Goal: Feedback & Contribution: Leave review/rating

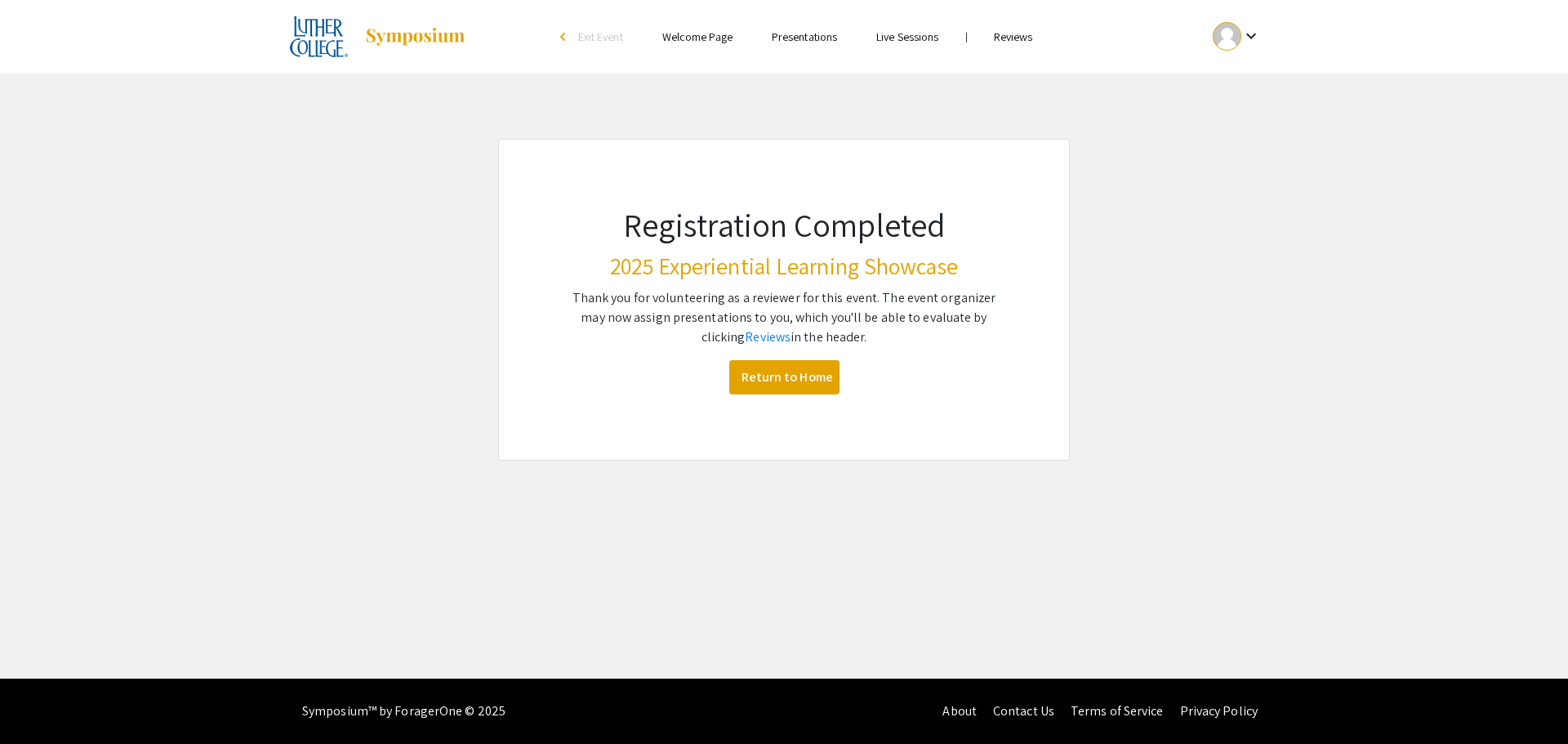
click at [1019, 36] on link "Reviews" at bounding box center [1013, 37] width 39 height 15
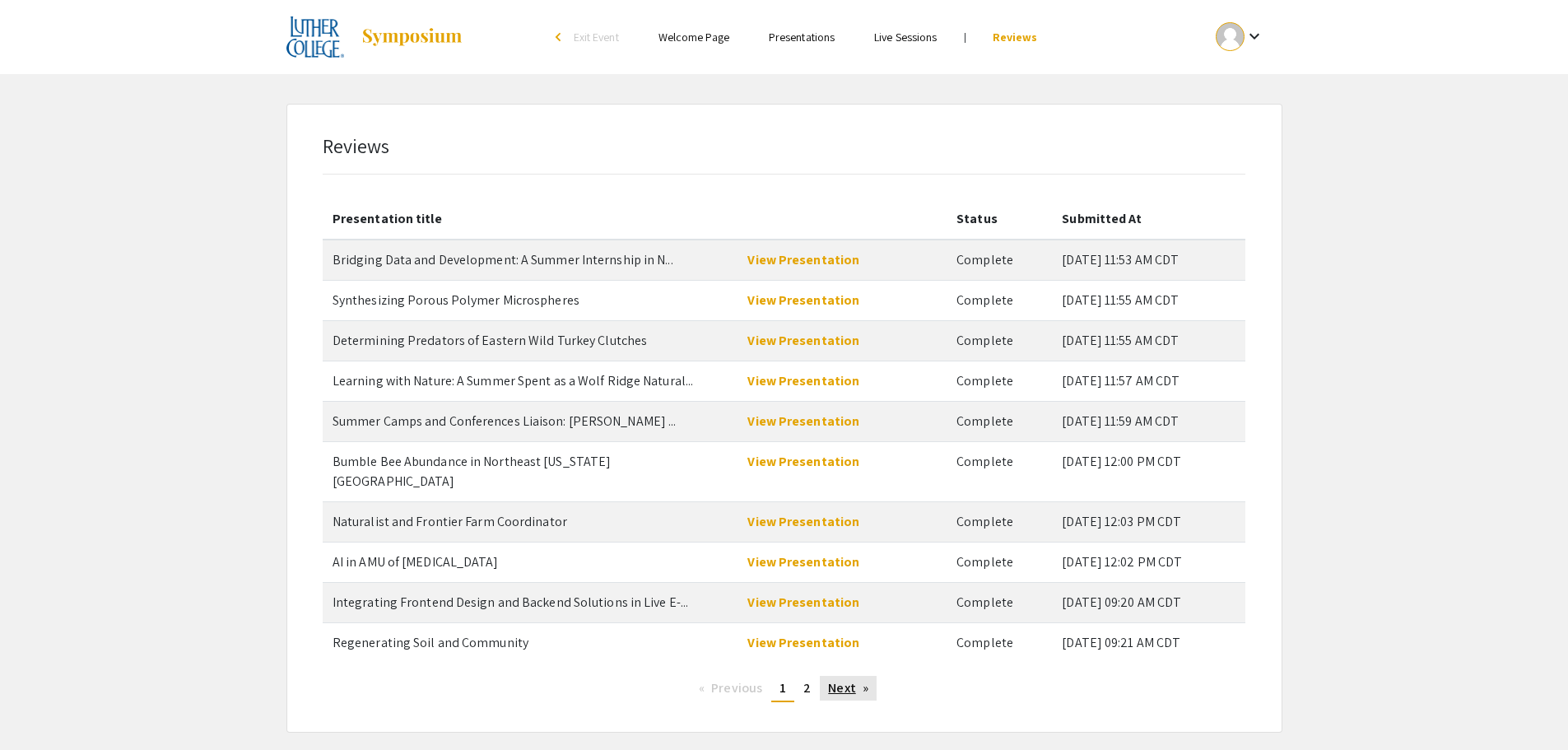
click at [840, 676] on link "Next page" at bounding box center [848, 688] width 57 height 25
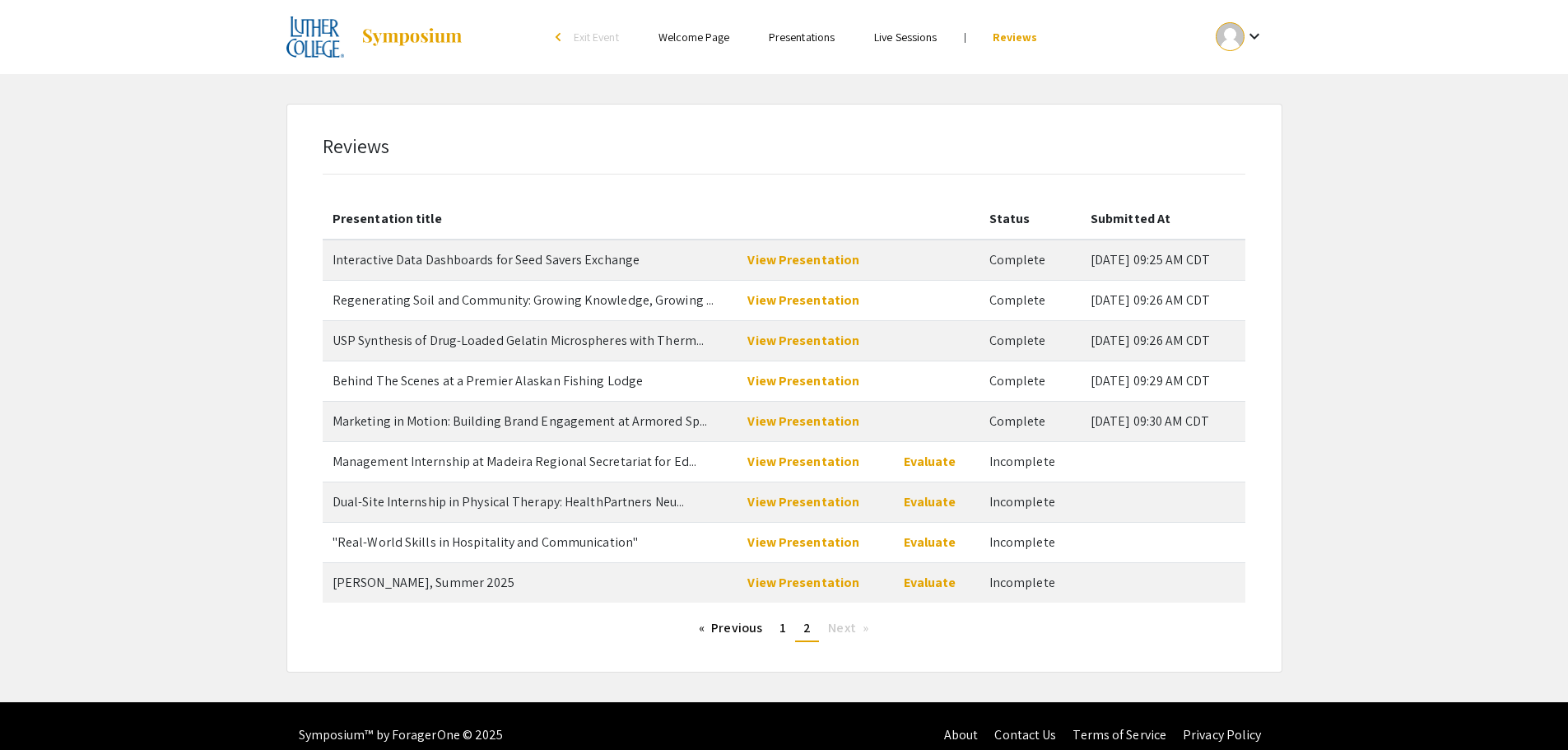
click at [449, 630] on ul "Previous page 2 / 2 page 1 You're on page 2 Next page" at bounding box center [784, 629] width 898 height 27
click at [812, 463] on link "View Presentation" at bounding box center [803, 461] width 112 height 17
click at [931, 460] on link "Evaluate" at bounding box center [929, 461] width 52 height 17
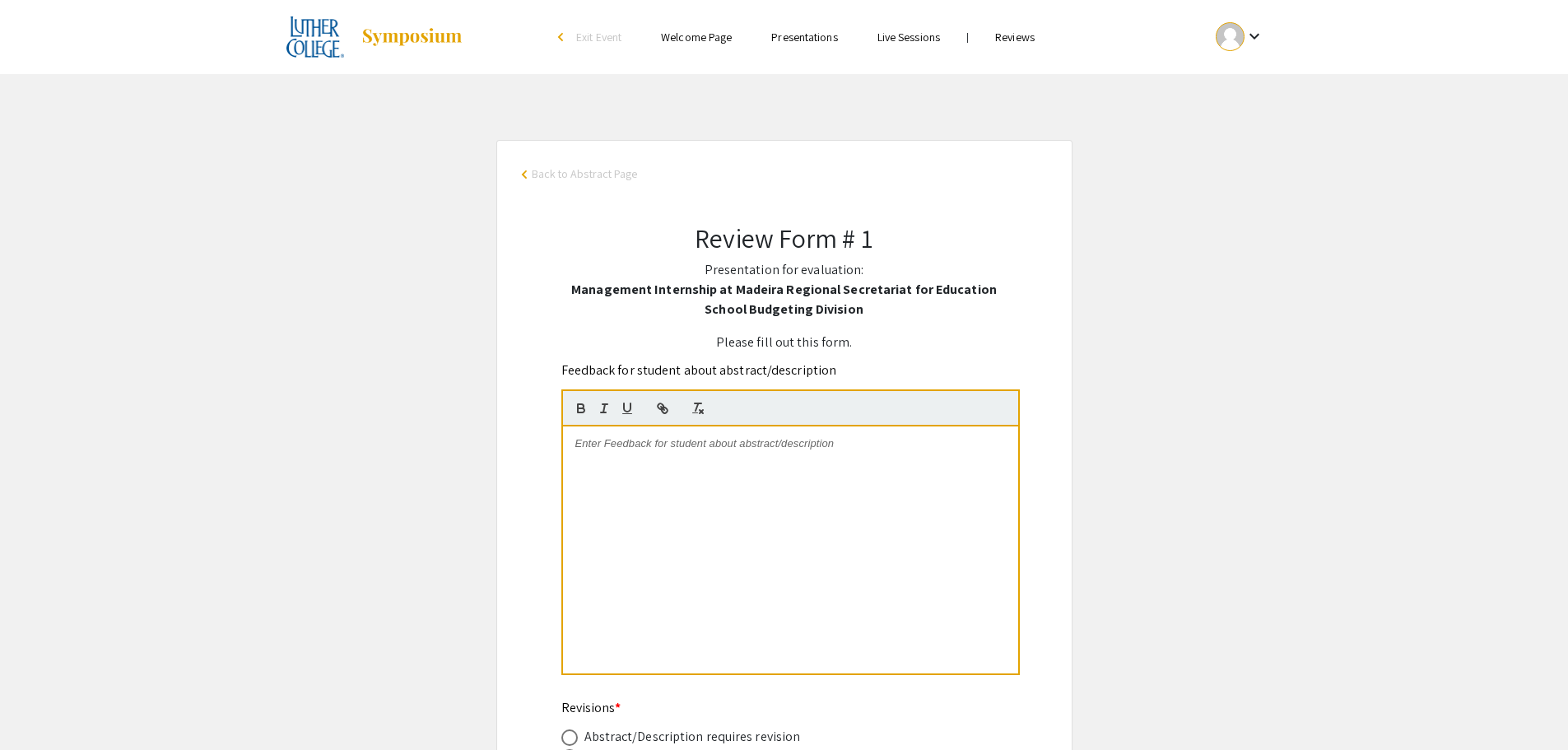
click at [594, 448] on p at bounding box center [791, 444] width 431 height 15
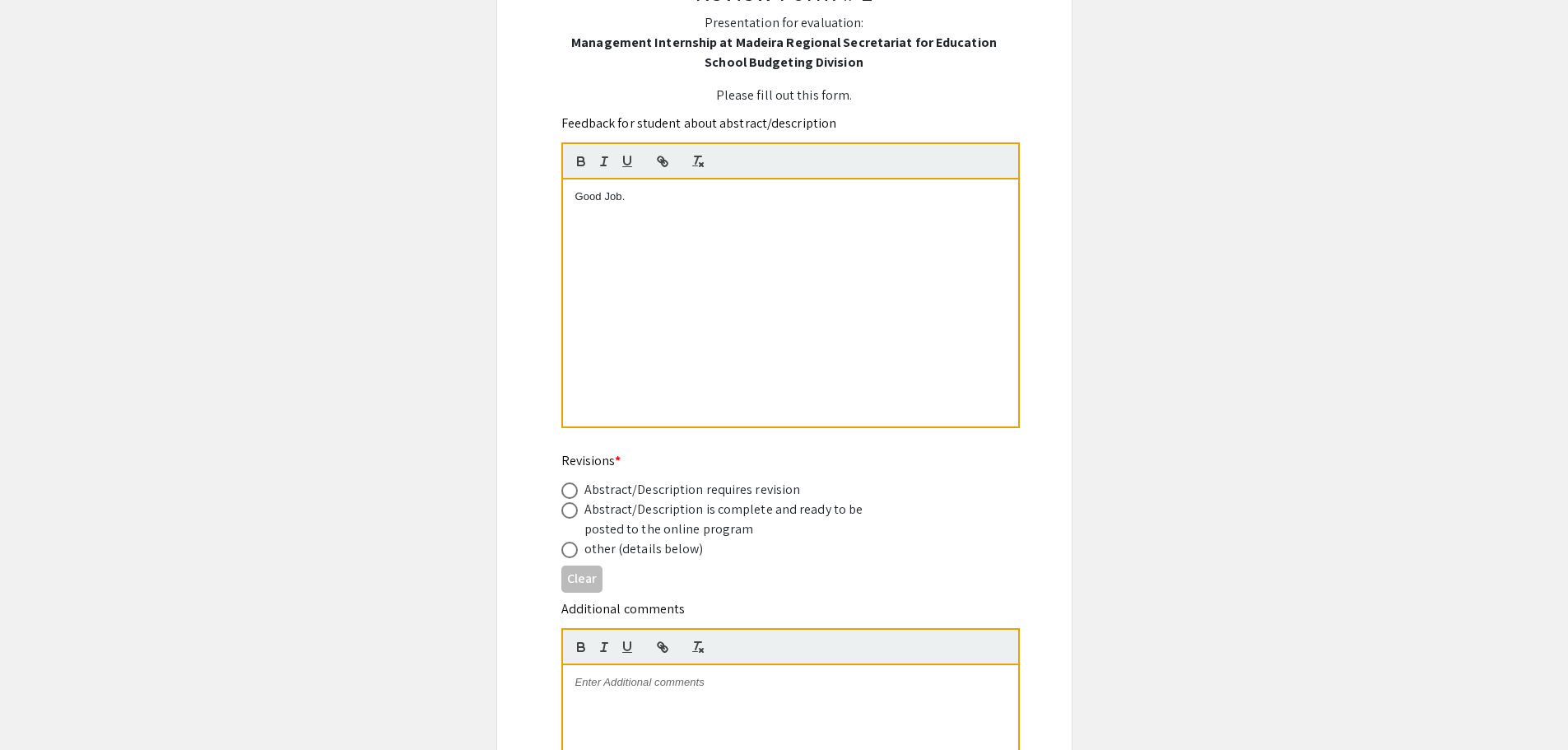
scroll to position [329, 0]
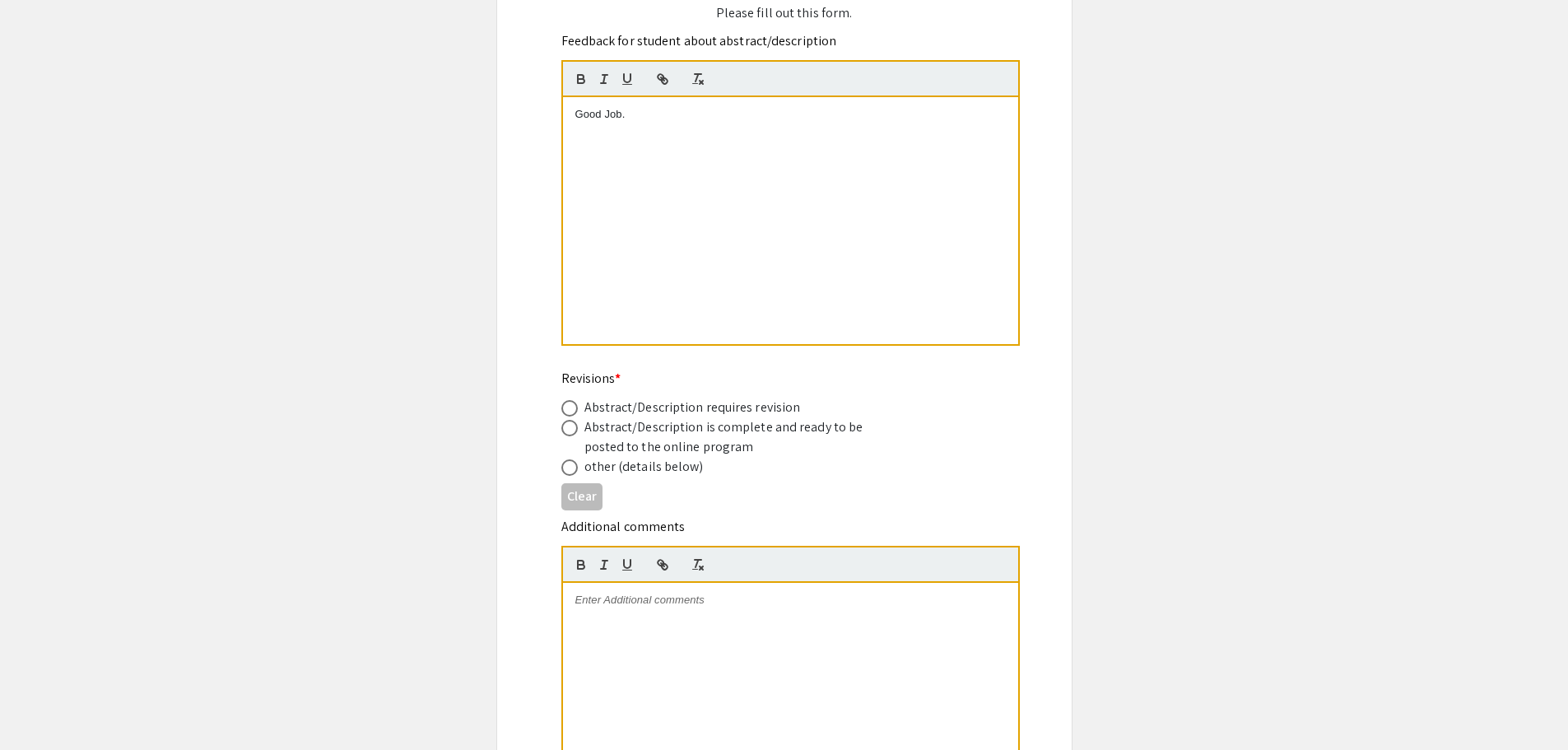
click at [569, 430] on span at bounding box center [569, 427] width 16 height 16
click at [569, 430] on input "radio" at bounding box center [569, 427] width 16 height 16
radio input "true"
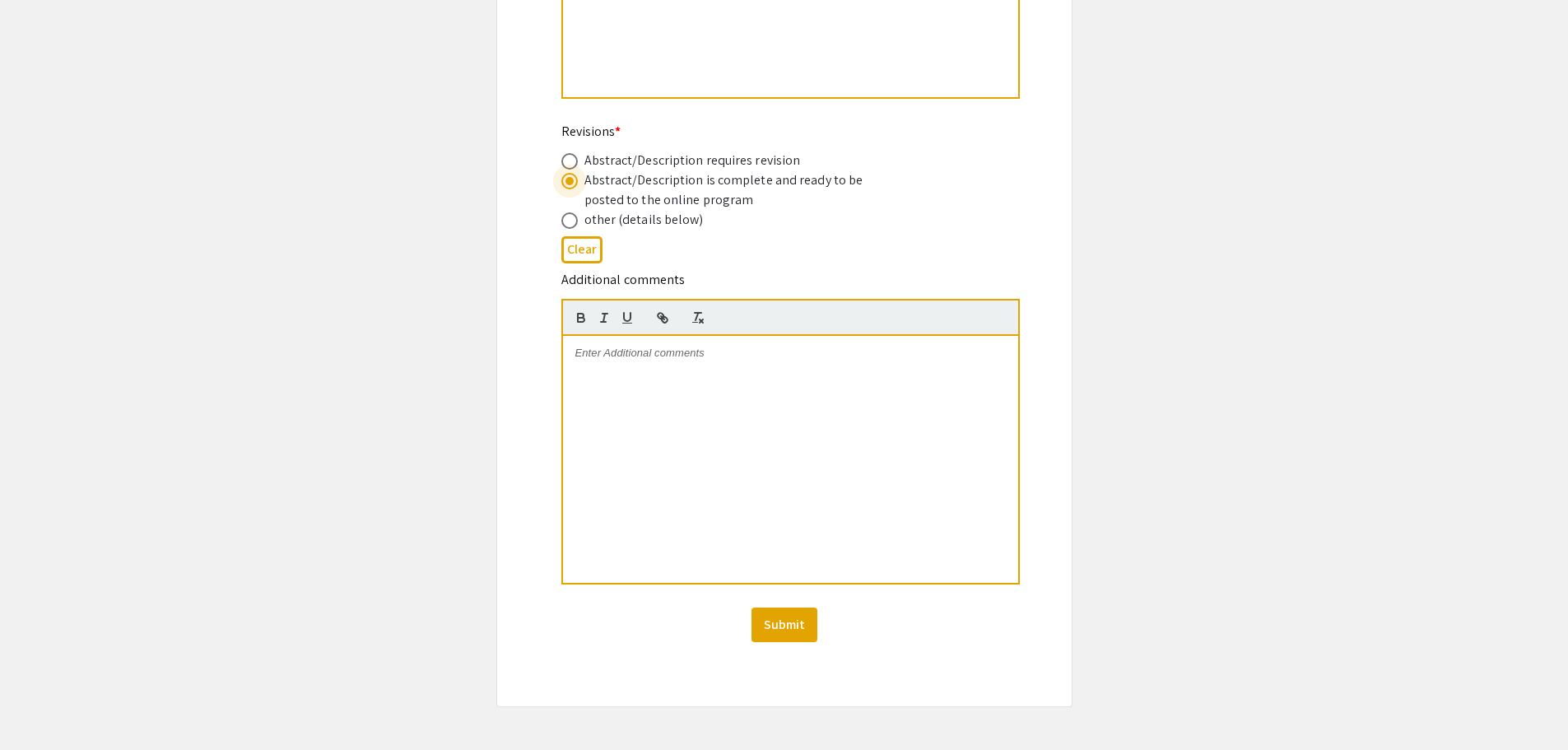
scroll to position [665, 0]
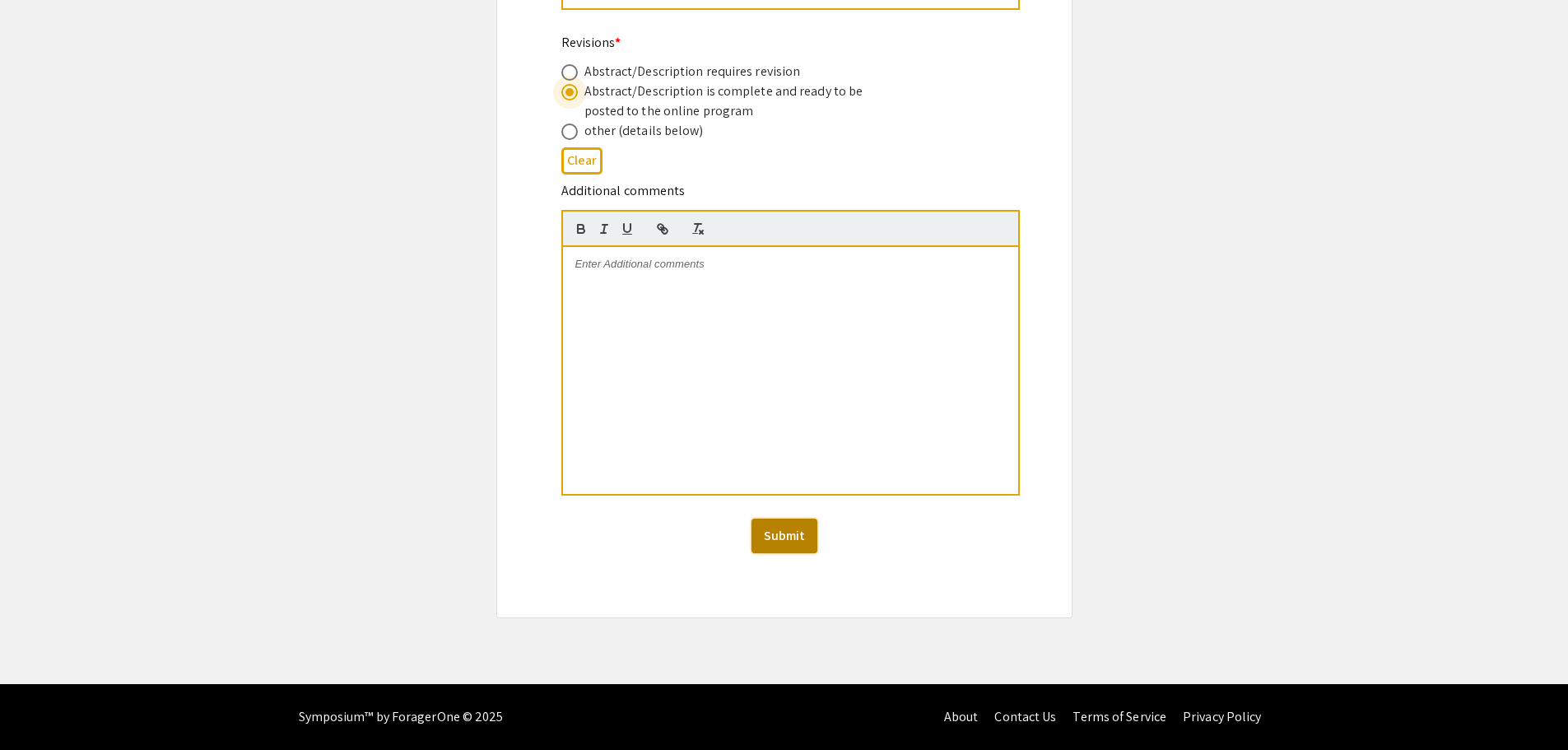
click at [774, 543] on button "Submit" at bounding box center [784, 536] width 66 height 34
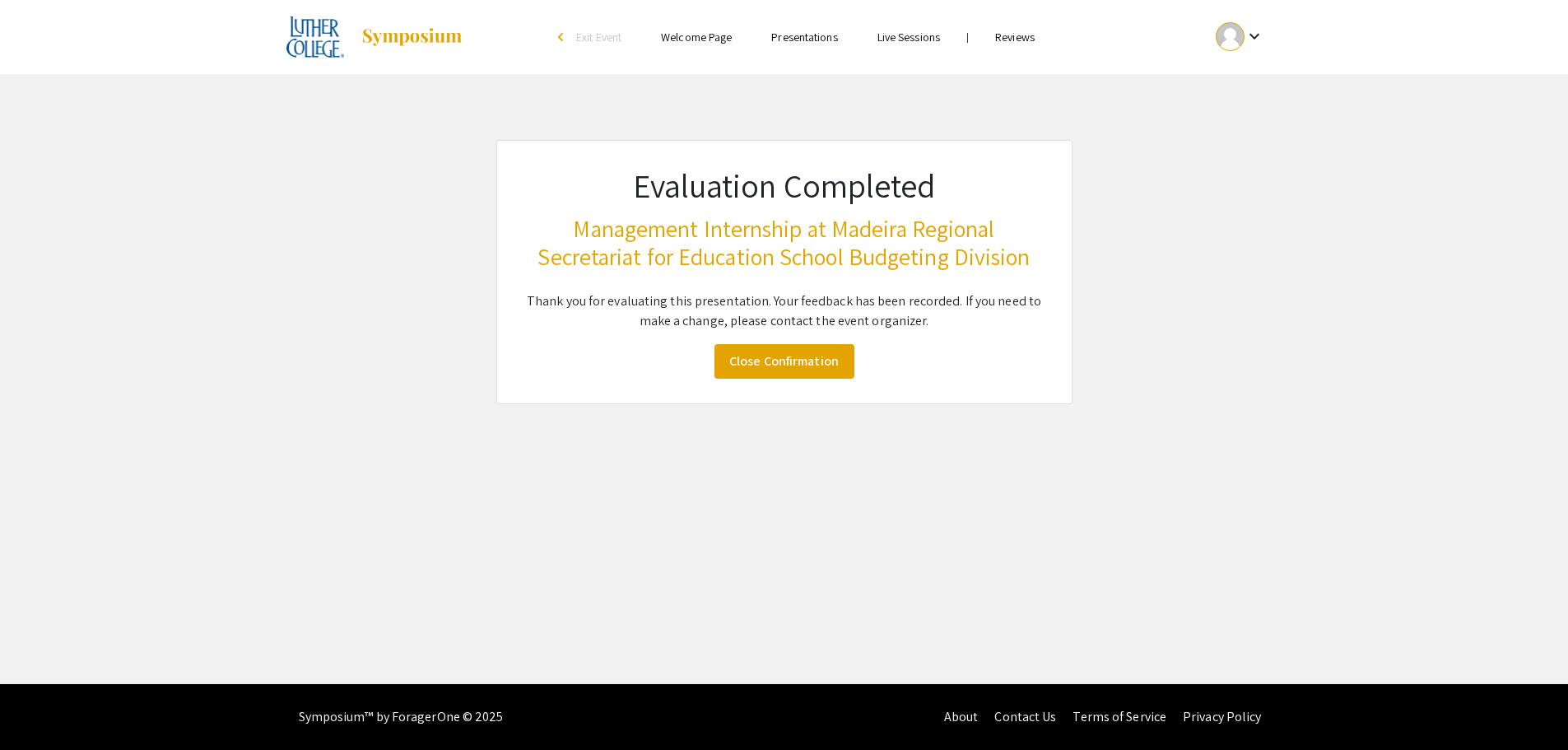
scroll to position [0, 0]
click at [784, 356] on link "Close Confirmation" at bounding box center [790, 361] width 140 height 34
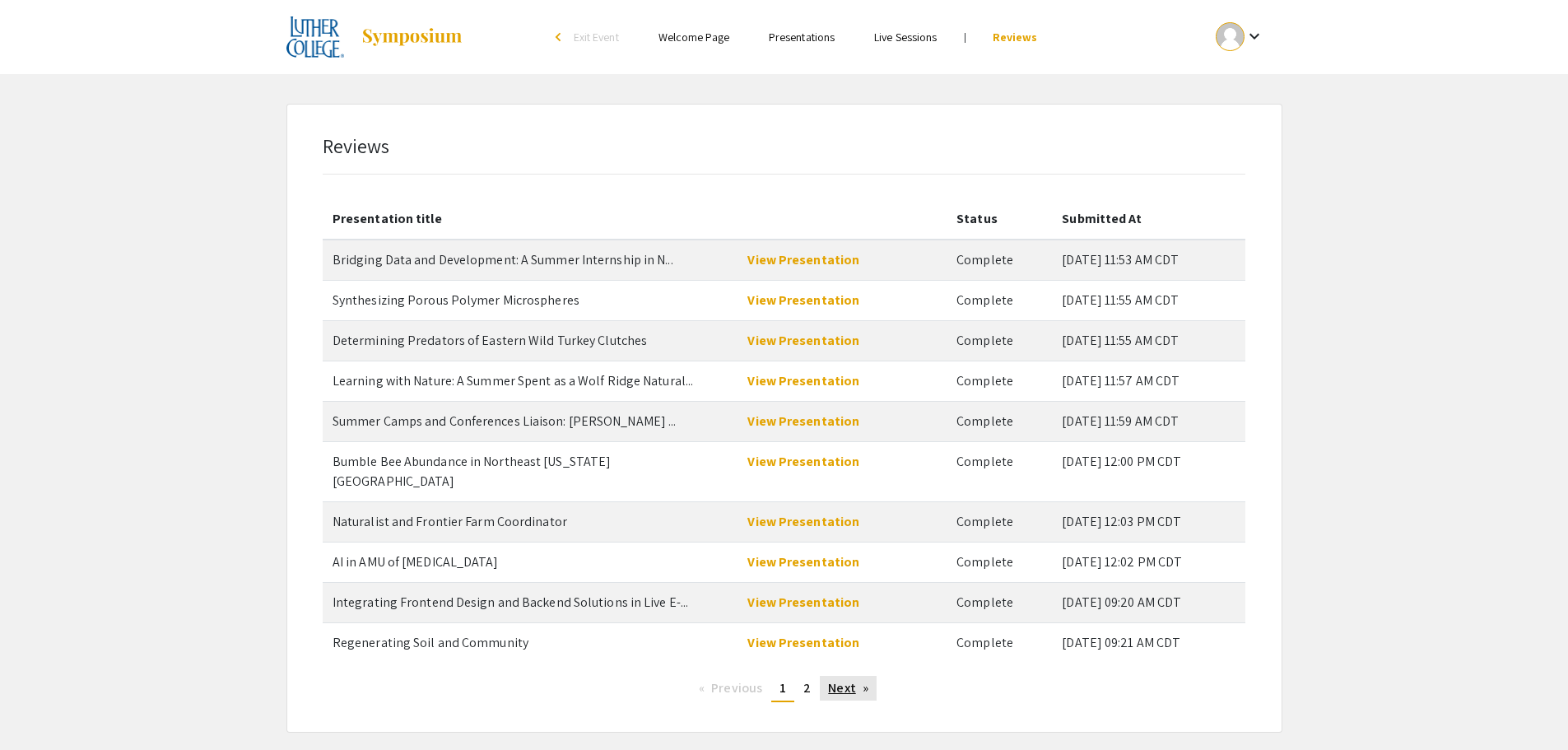
click at [835, 676] on link "Next page" at bounding box center [848, 688] width 57 height 25
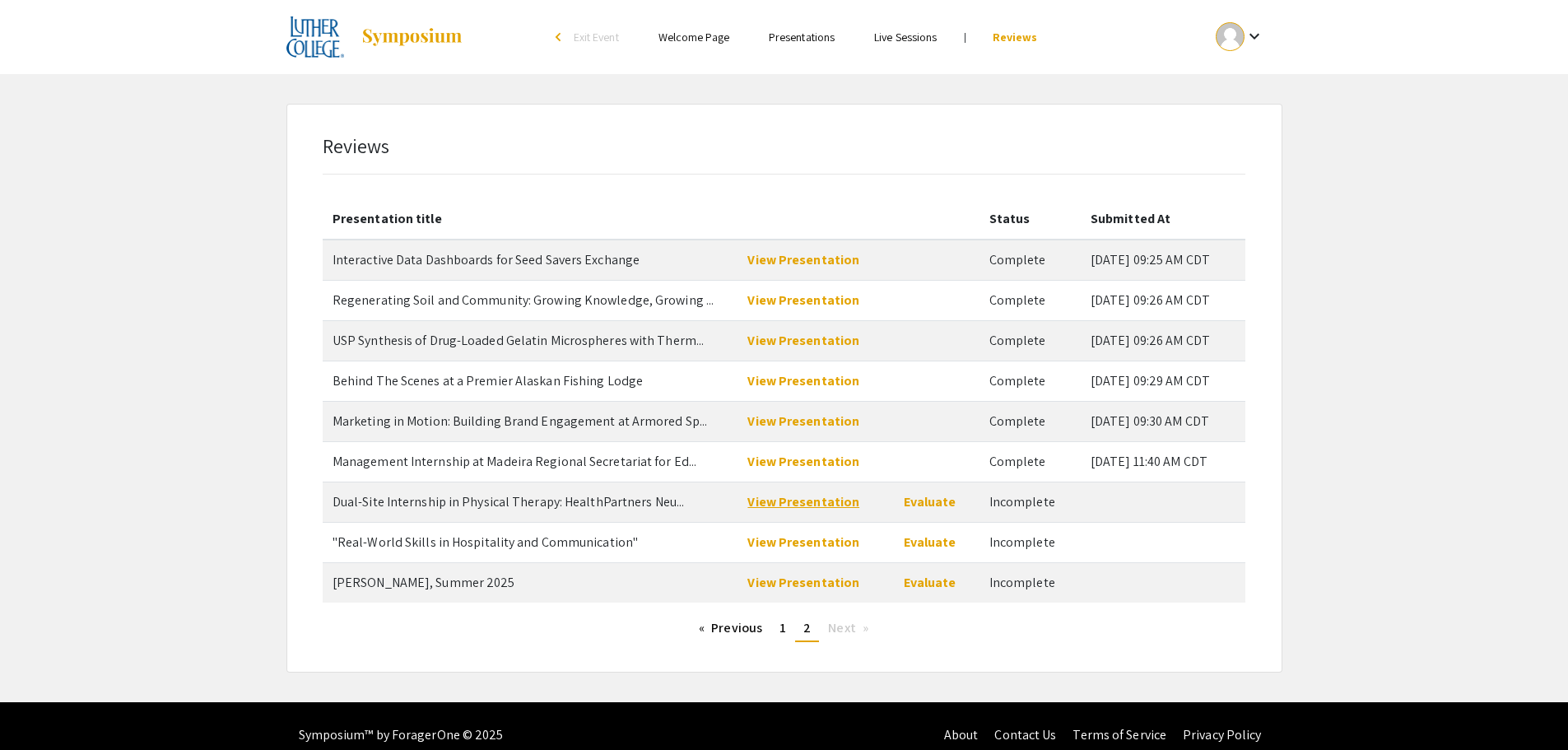
click at [808, 500] on link "View Presentation" at bounding box center [803, 501] width 112 height 17
click at [923, 501] on link "Evaluate" at bounding box center [929, 501] width 52 height 17
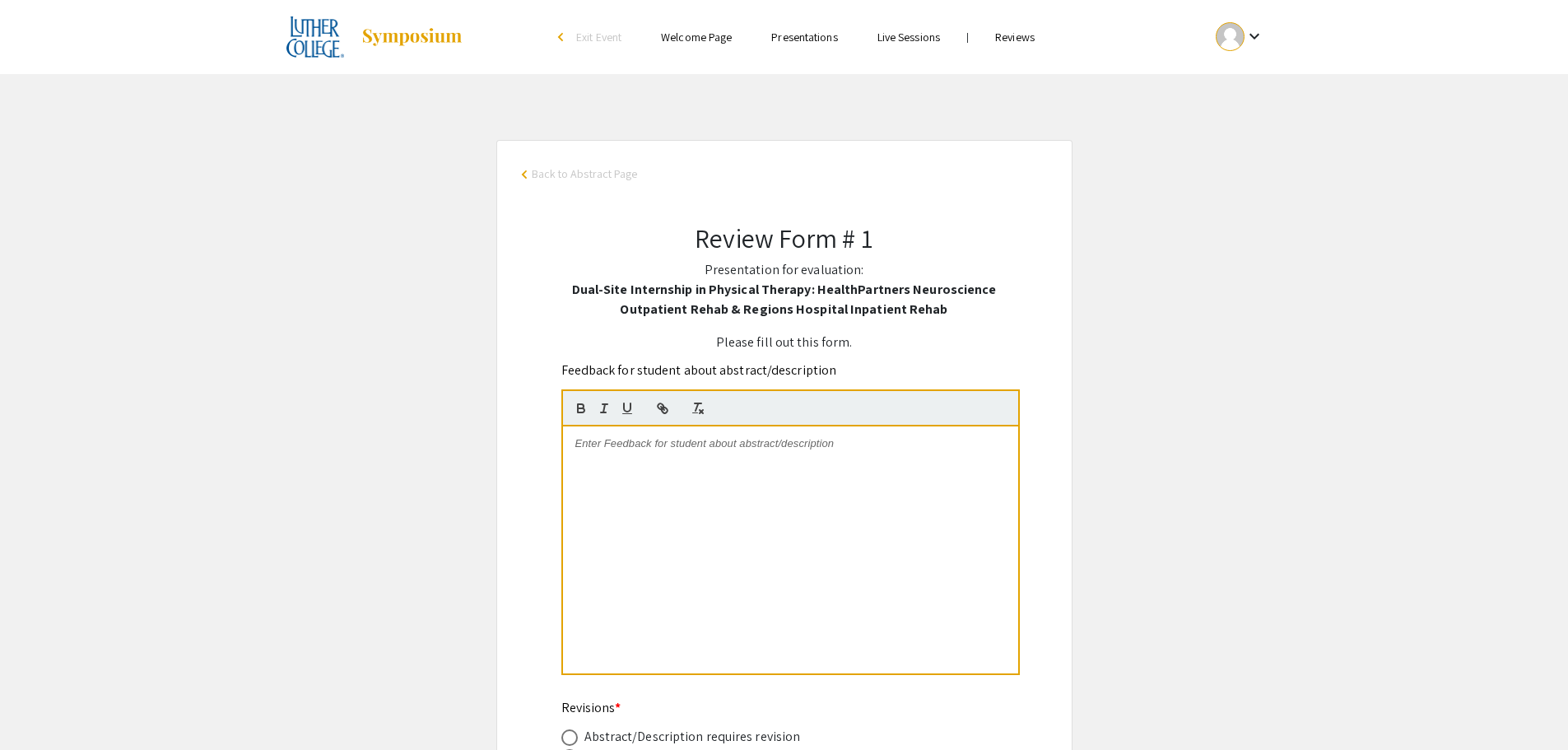
click at [631, 450] on p at bounding box center [791, 444] width 431 height 15
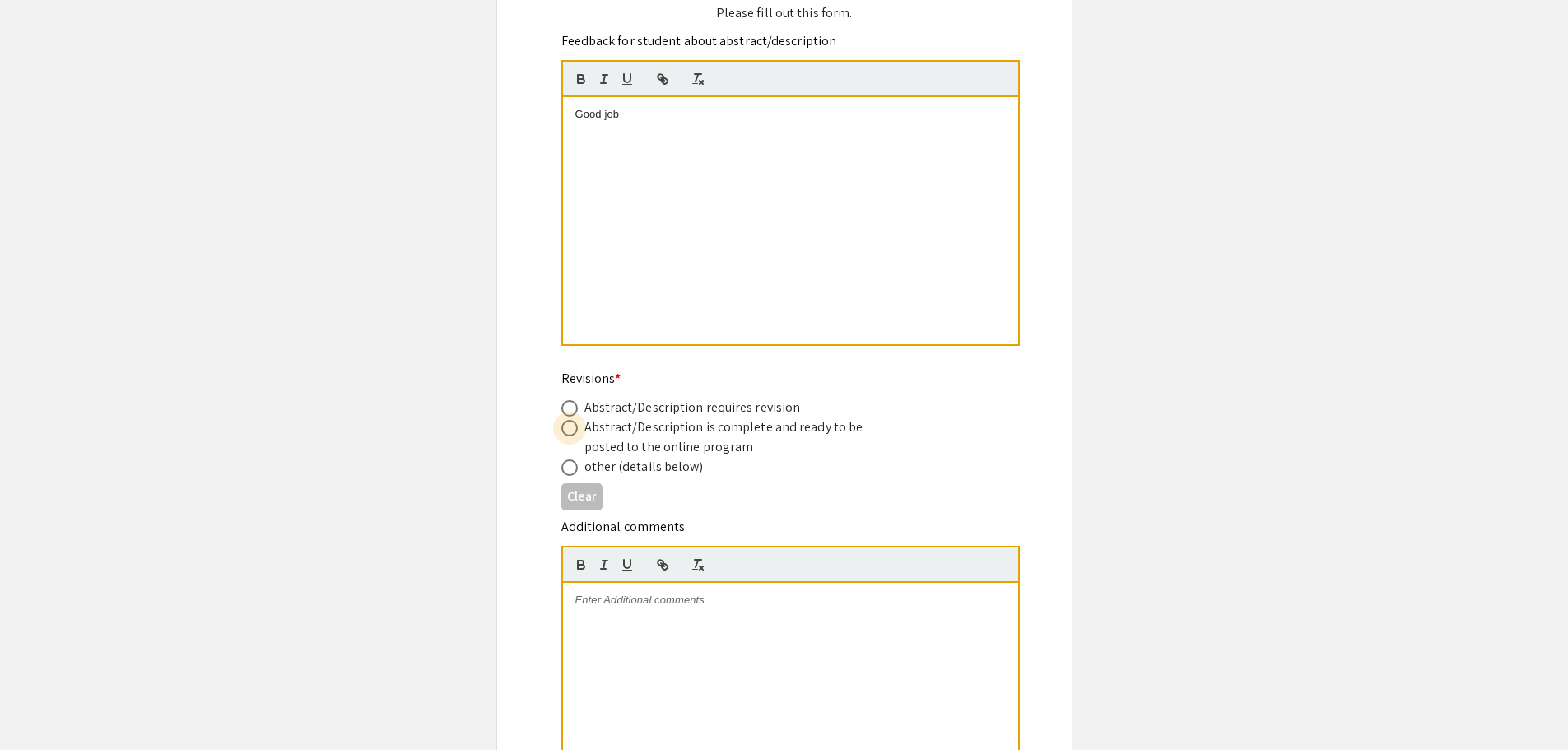
click at [572, 430] on span at bounding box center [569, 427] width 16 height 16
click at [572, 430] on input "radio" at bounding box center [569, 427] width 16 height 16
radio input "true"
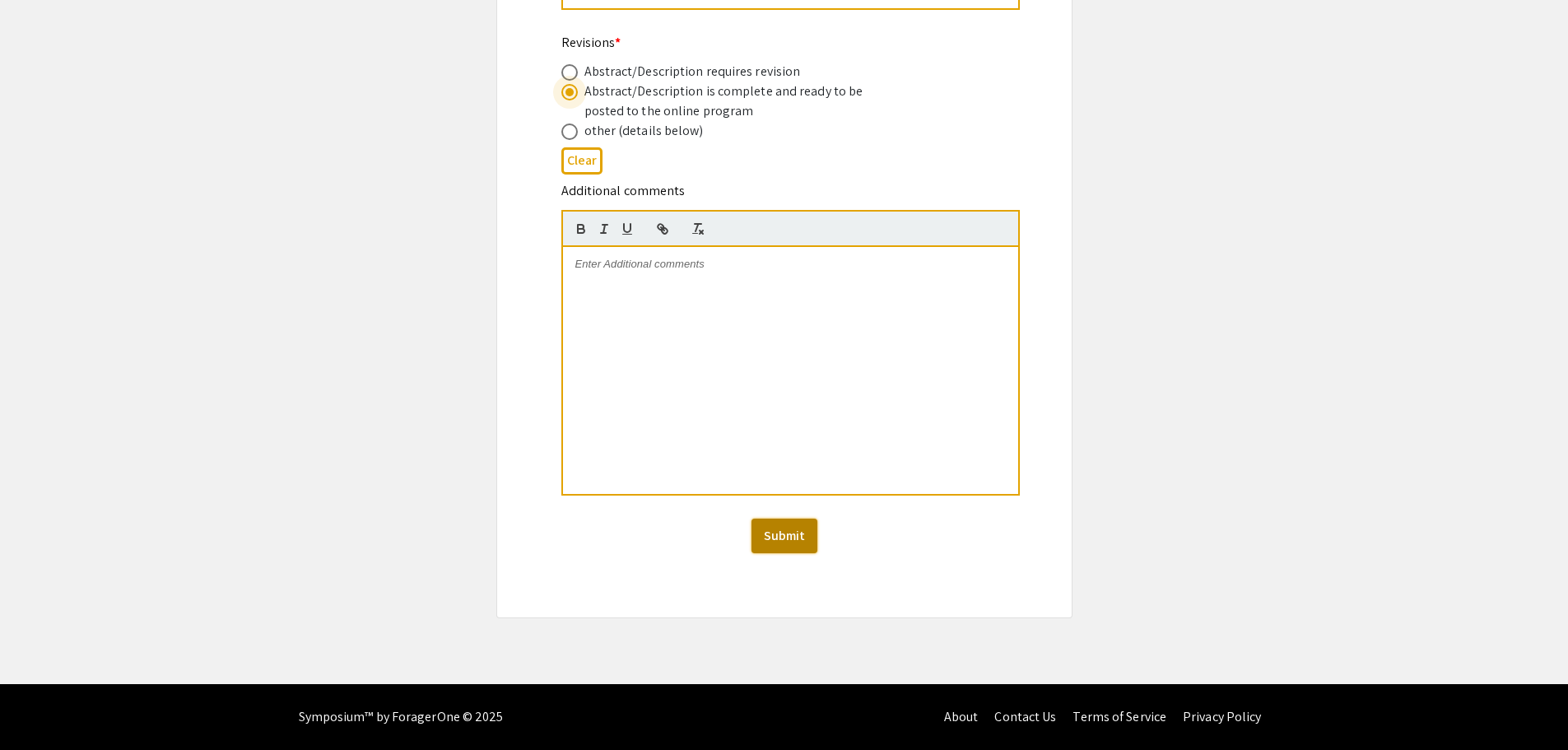
click at [774, 540] on button "Submit" at bounding box center [784, 536] width 66 height 34
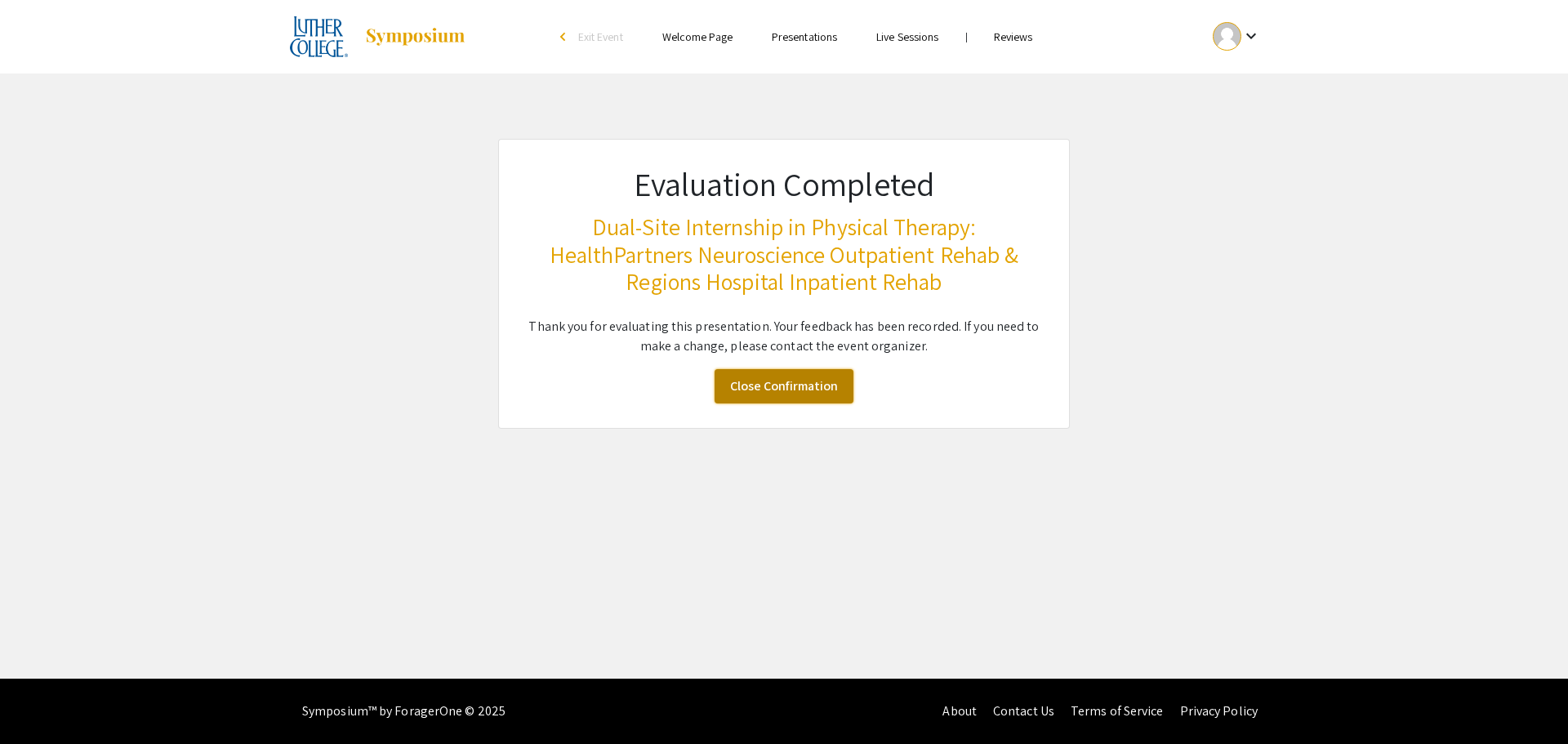
click at [816, 392] on link "Close Confirmation" at bounding box center [784, 386] width 139 height 34
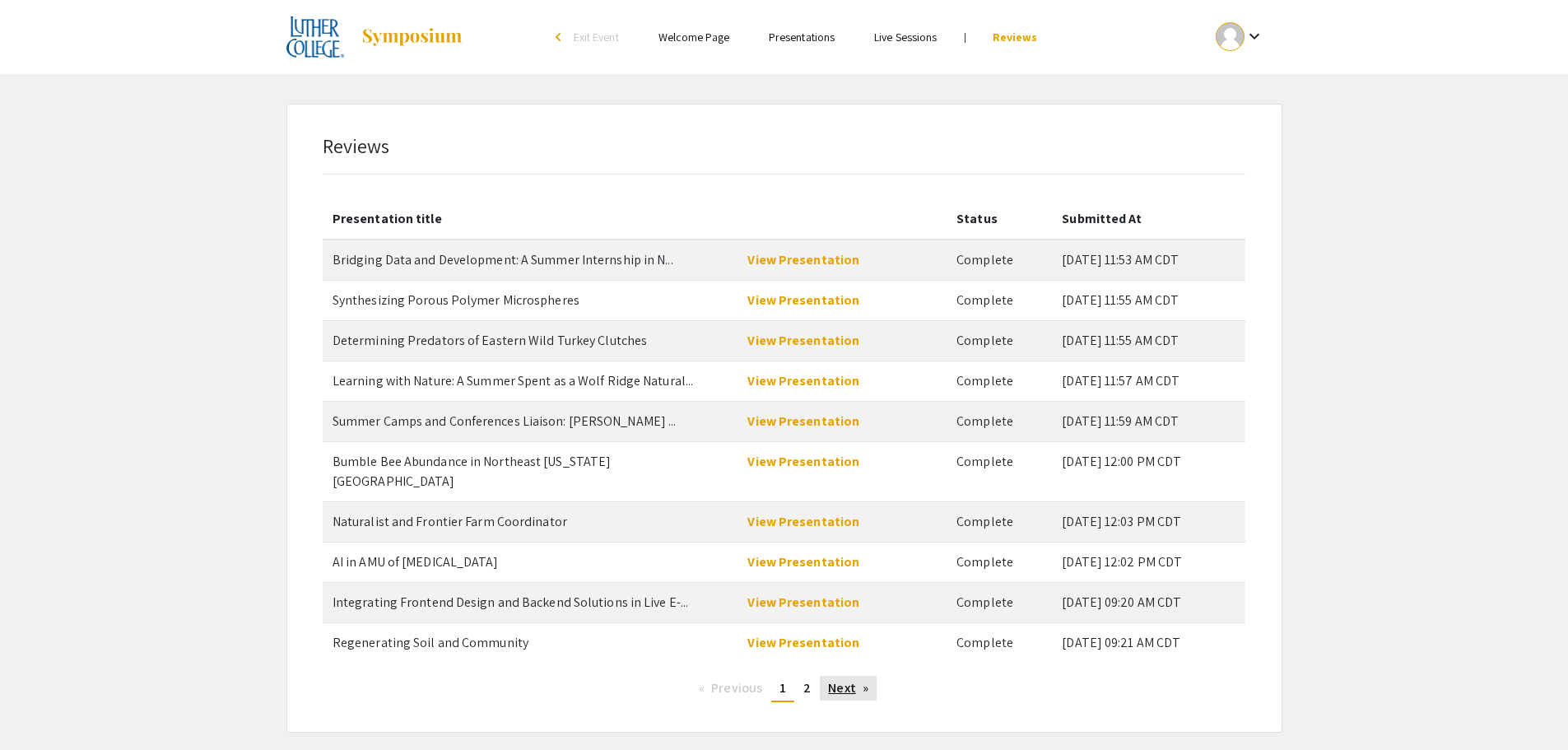
click at [835, 676] on link "Next page" at bounding box center [848, 688] width 57 height 25
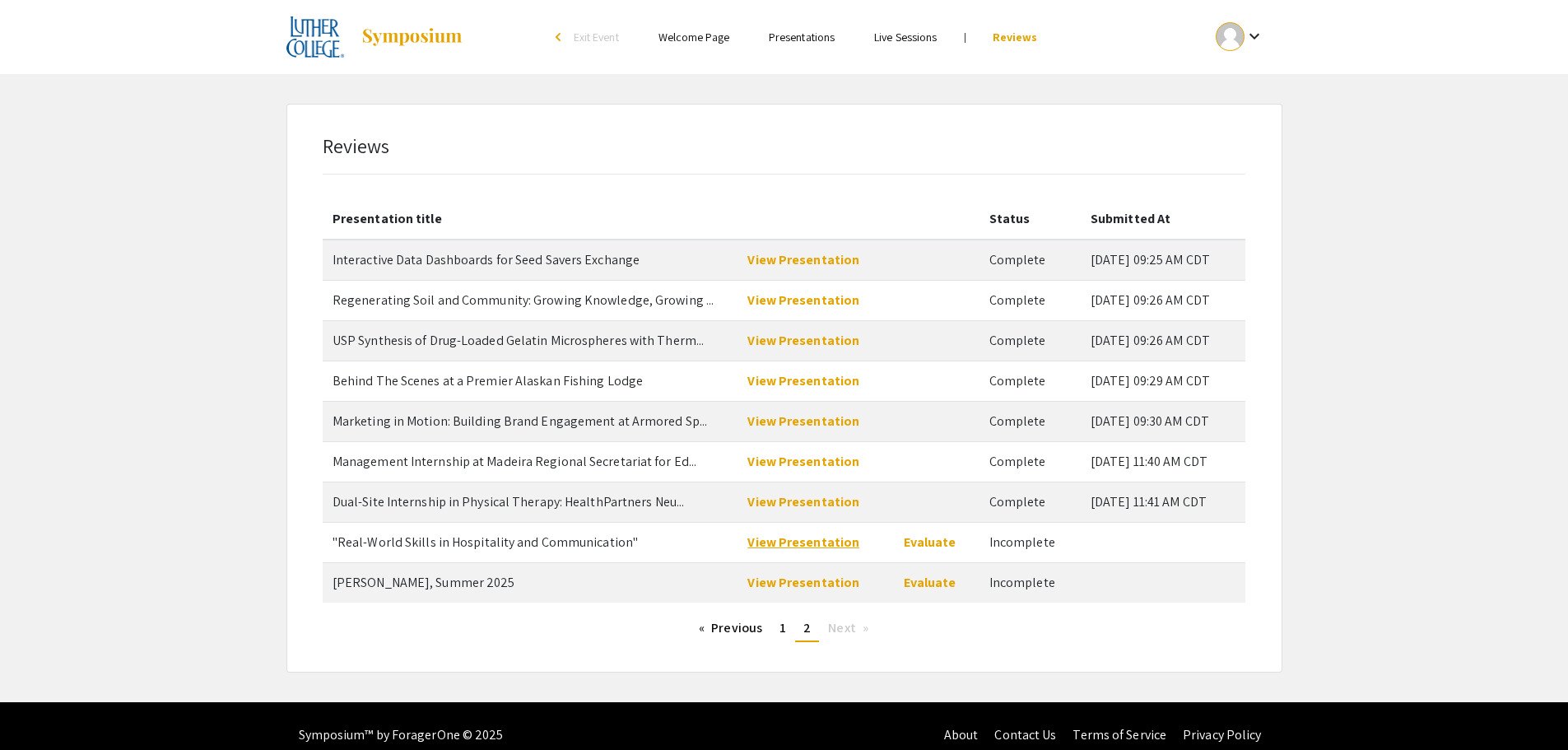
click at [817, 543] on link "View Presentation" at bounding box center [803, 542] width 112 height 17
click at [932, 543] on link "Evaluate" at bounding box center [929, 542] width 52 height 17
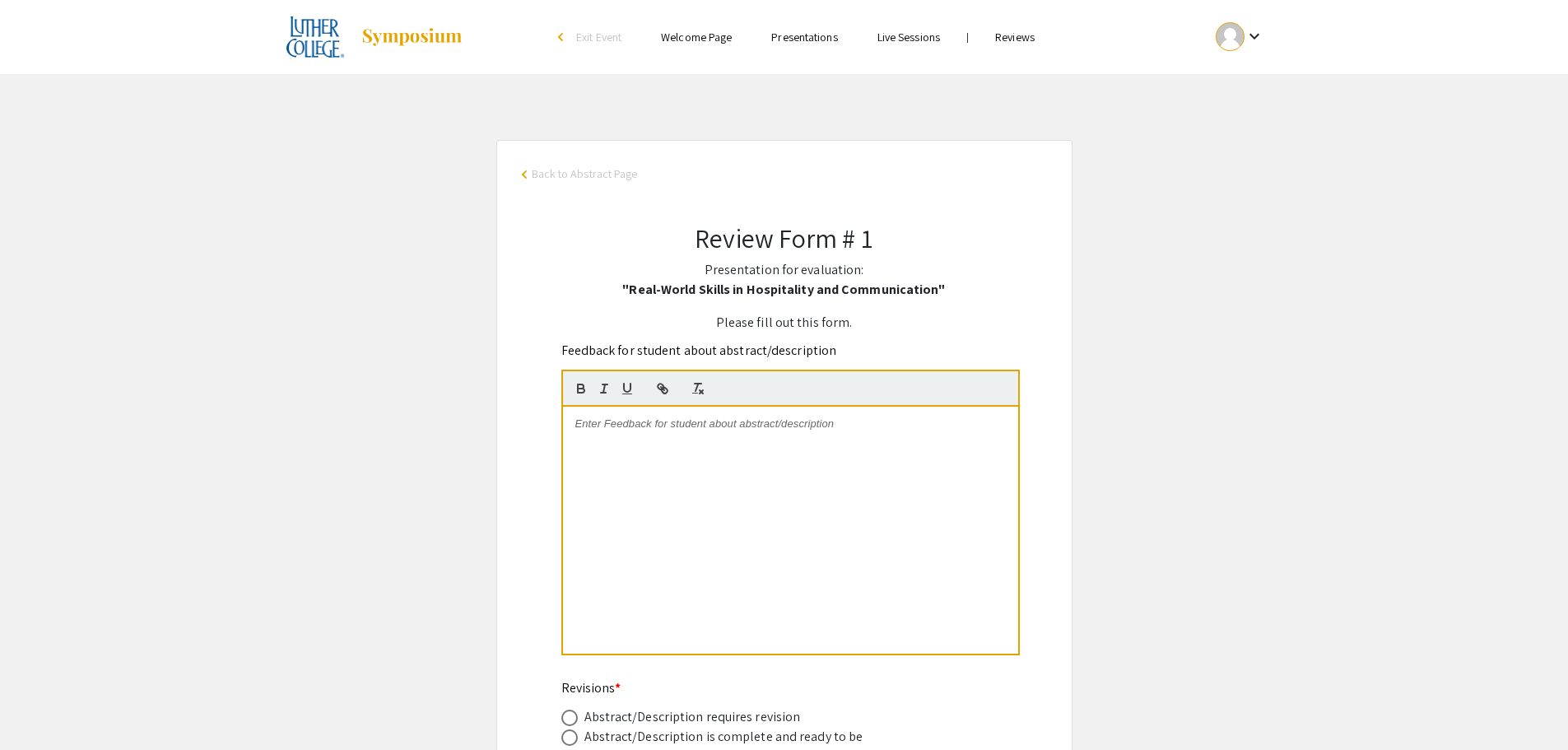
click at [576, 430] on p at bounding box center [791, 424] width 431 height 15
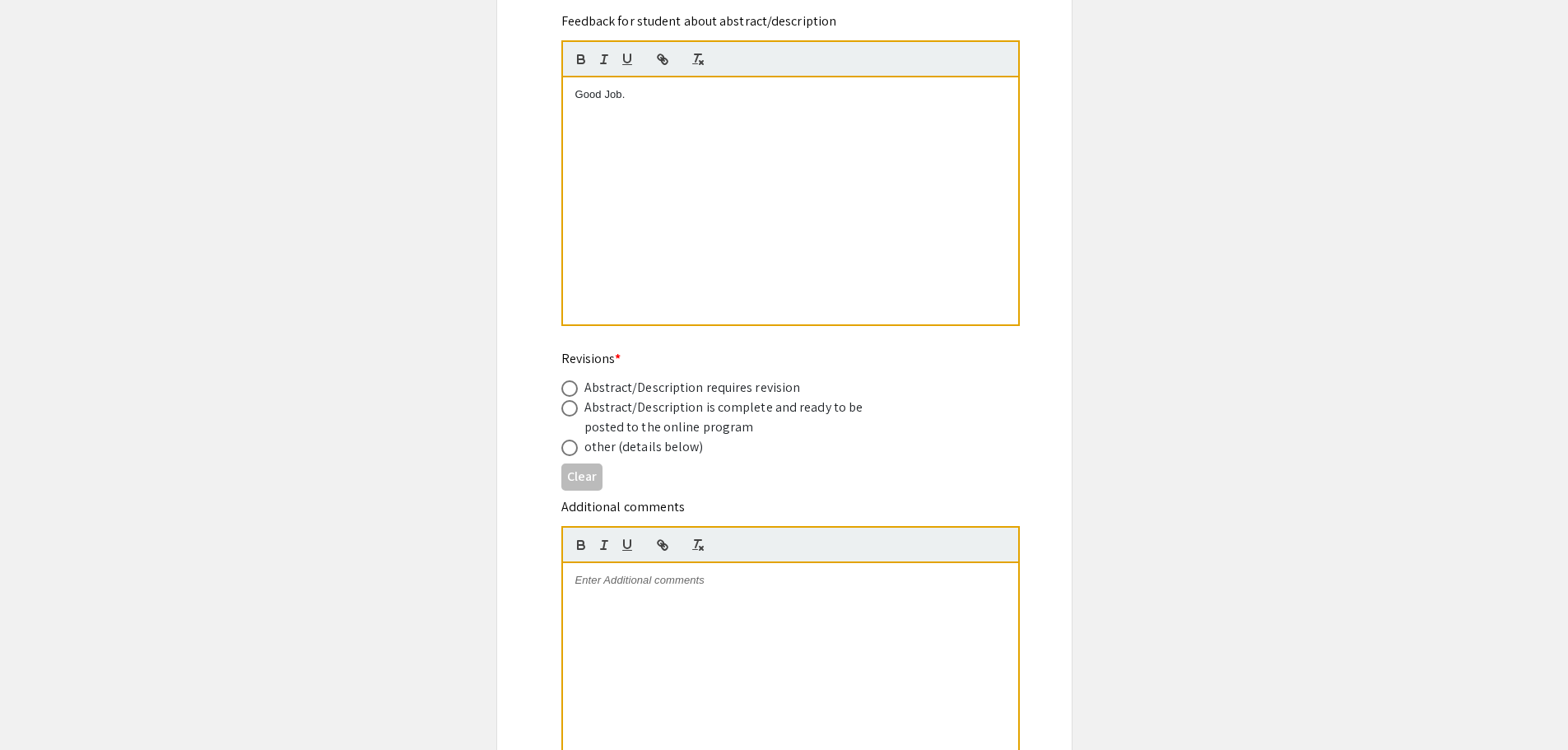
scroll to position [412, 0]
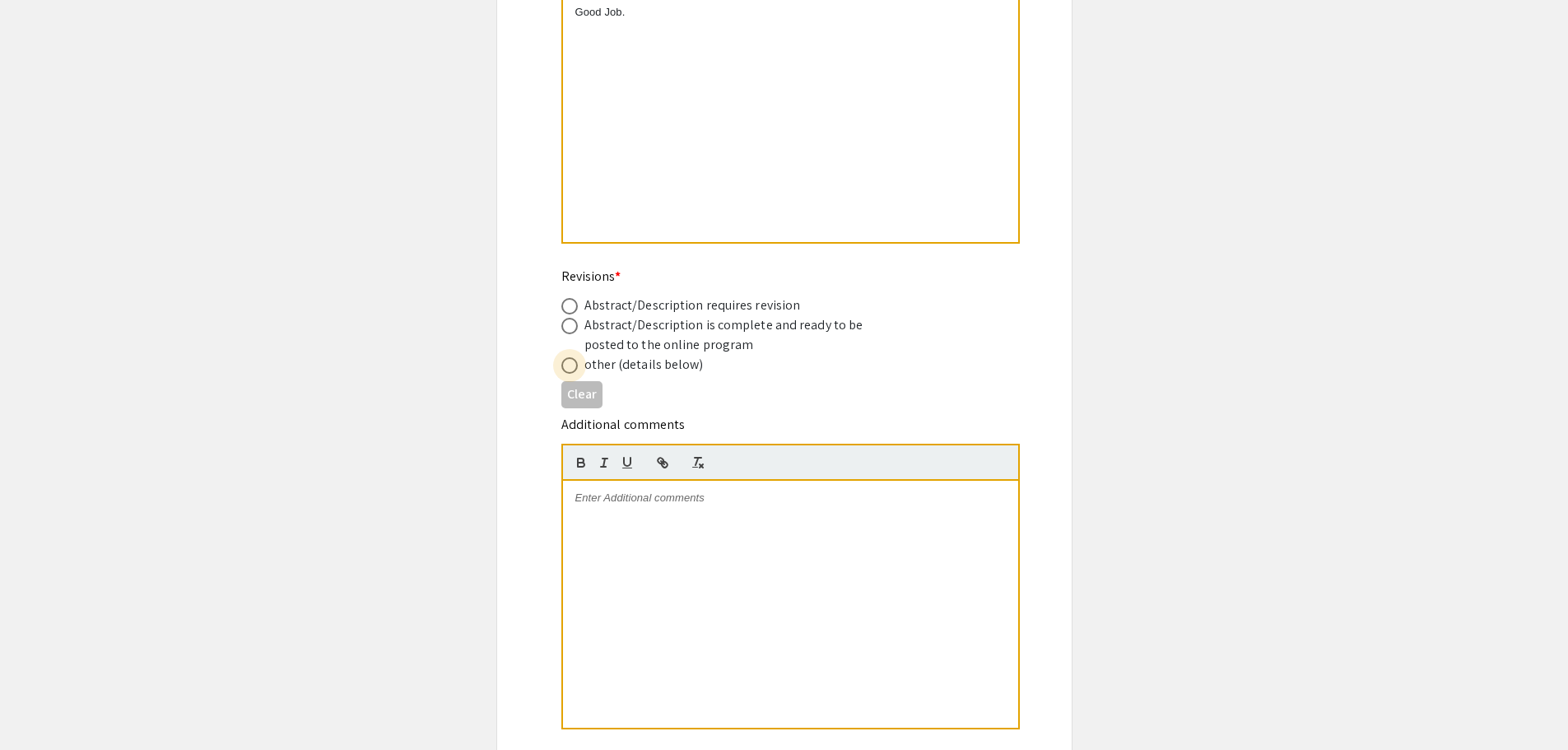
click at [569, 365] on span at bounding box center [569, 365] width 0 height 0
click at [569, 365] on input "radio" at bounding box center [569, 365] width 16 height 16
radio input "true"
click at [623, 498] on p at bounding box center [791, 498] width 431 height 15
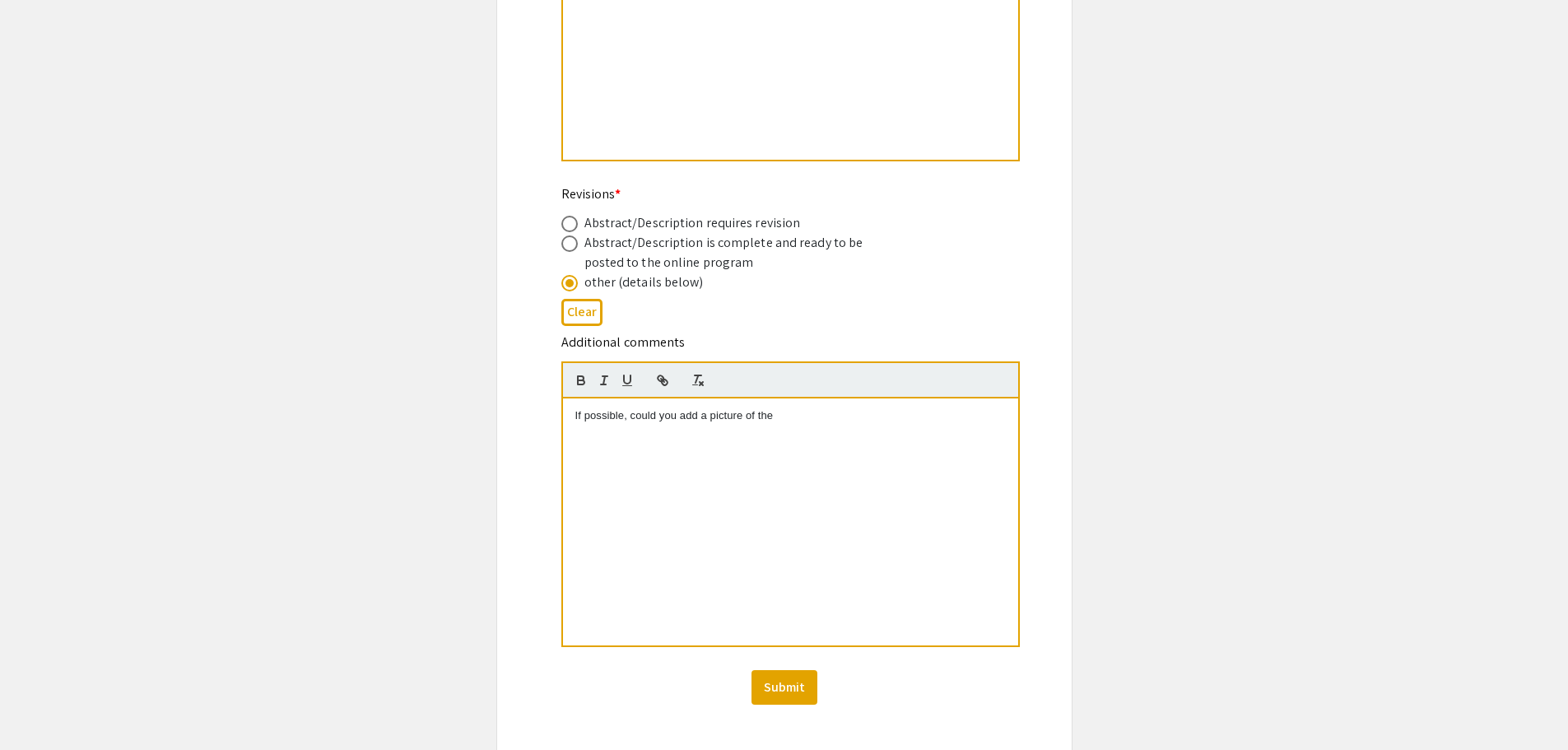
scroll to position [576, 0]
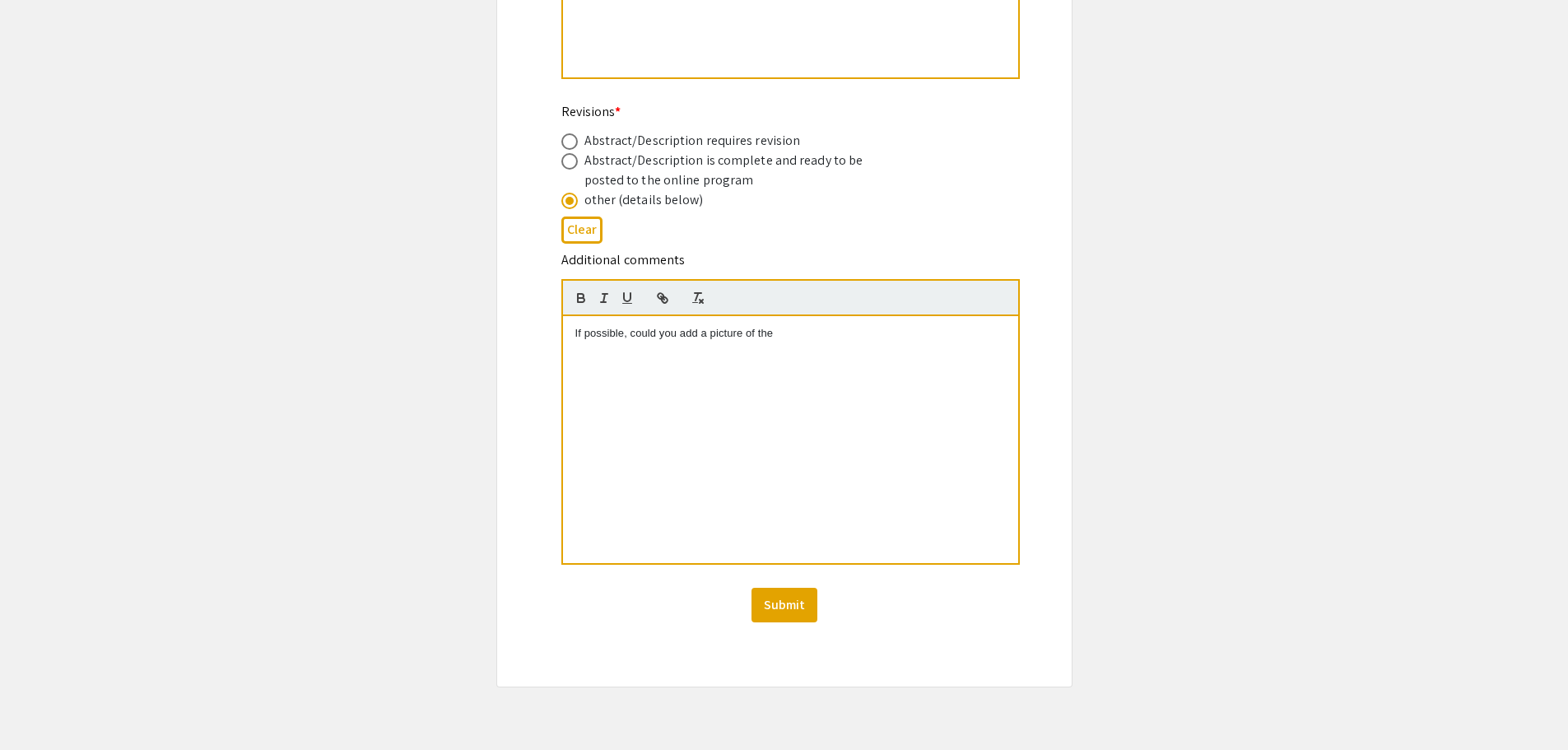
click at [786, 334] on p "If possible, could you add a picture of the" at bounding box center [791, 334] width 431 height 15
click at [792, 607] on button "Submit" at bounding box center [784, 604] width 66 height 34
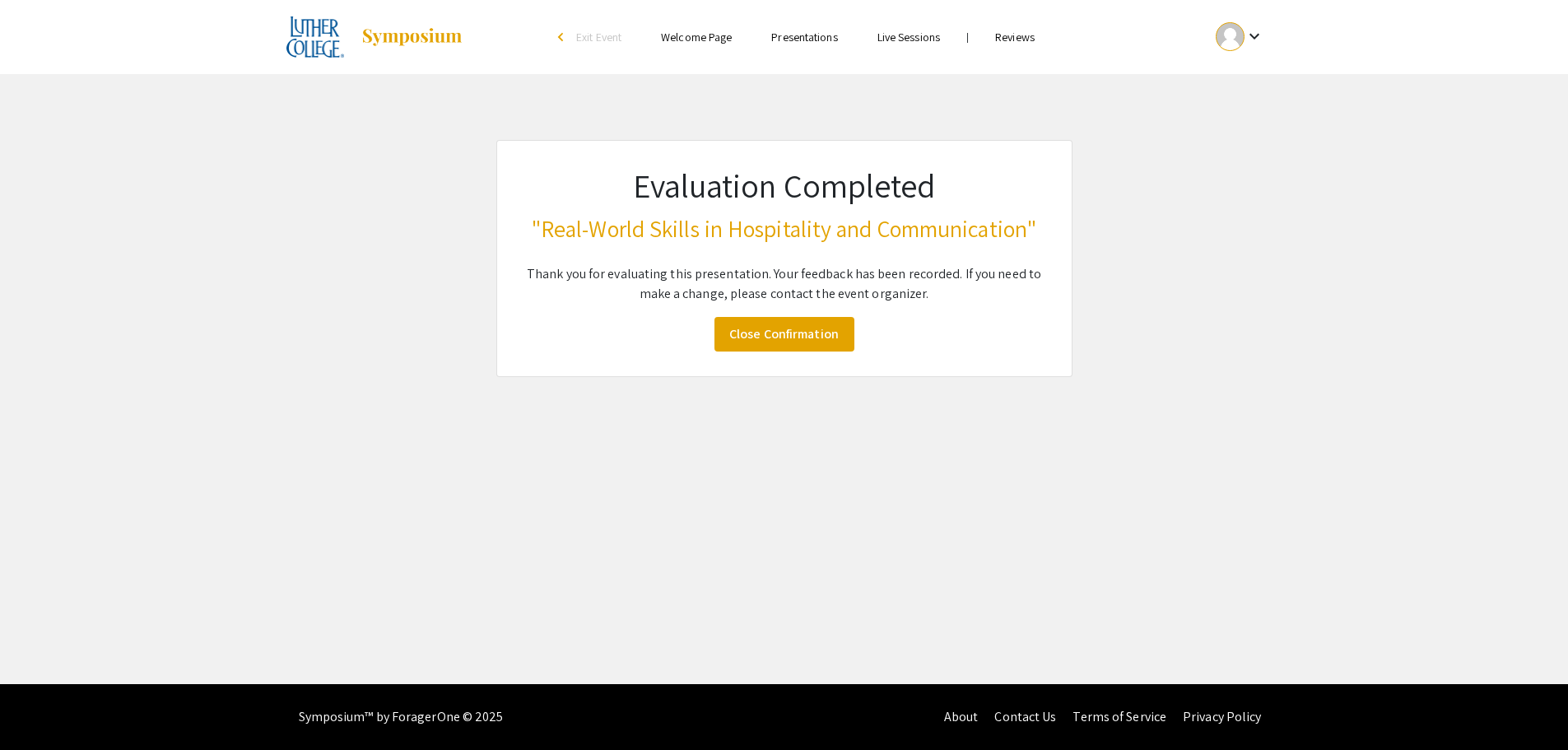
scroll to position [0, 0]
click at [766, 343] on link "Close Confirmation" at bounding box center [790, 334] width 140 height 34
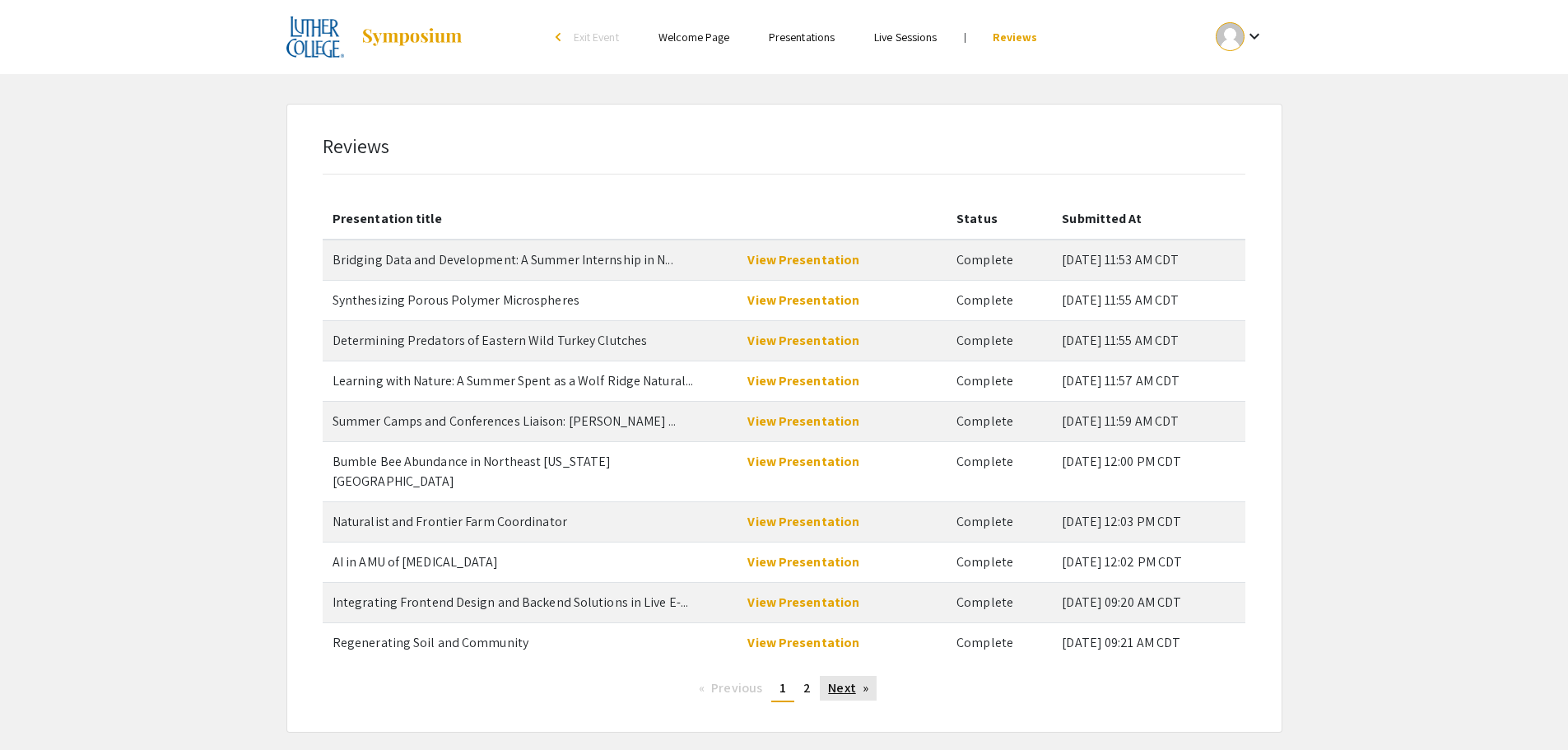
click at [845, 676] on link "Next page" at bounding box center [848, 688] width 57 height 25
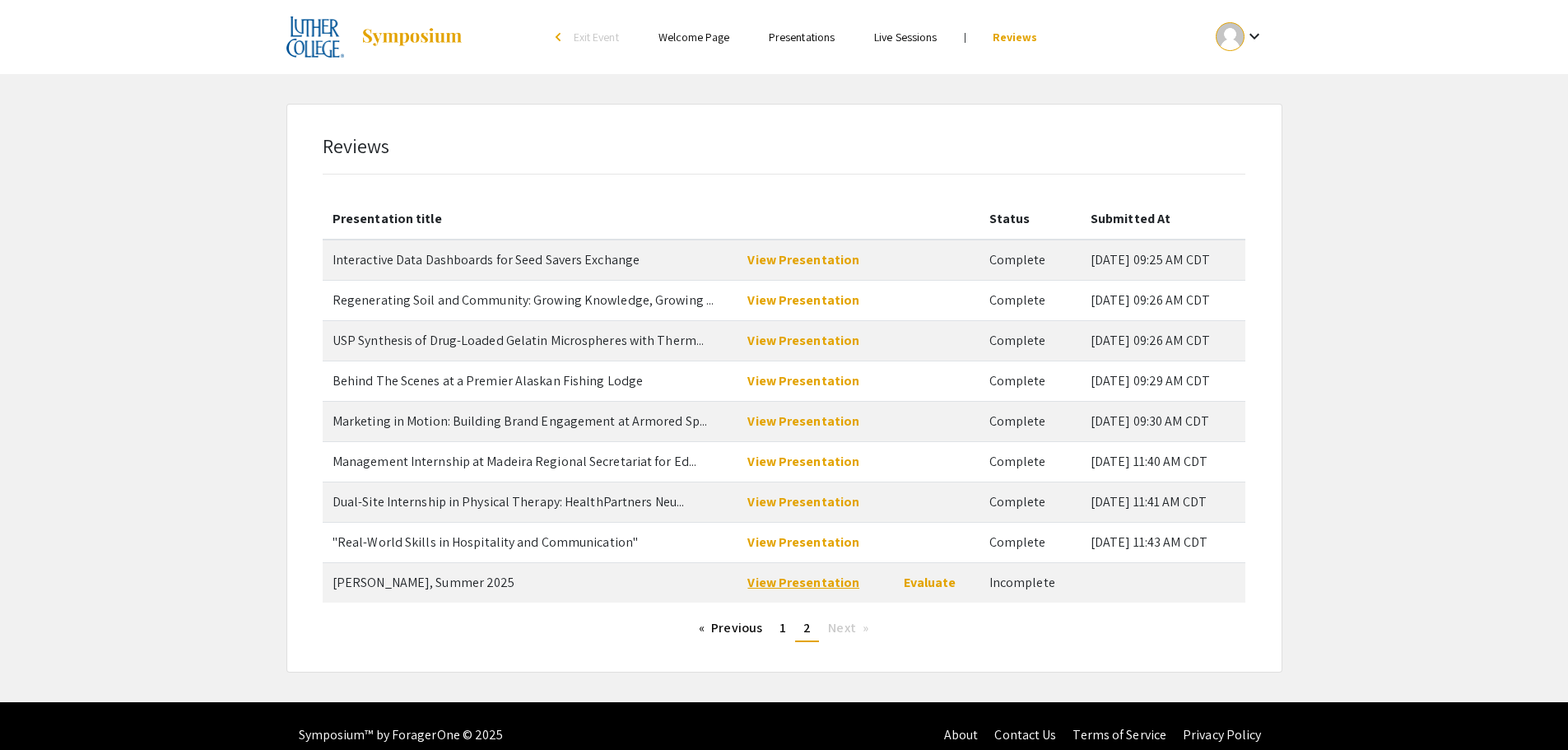
click at [817, 583] on link "View Presentation" at bounding box center [803, 582] width 112 height 17
click at [920, 584] on link "Evaluate" at bounding box center [929, 582] width 52 height 17
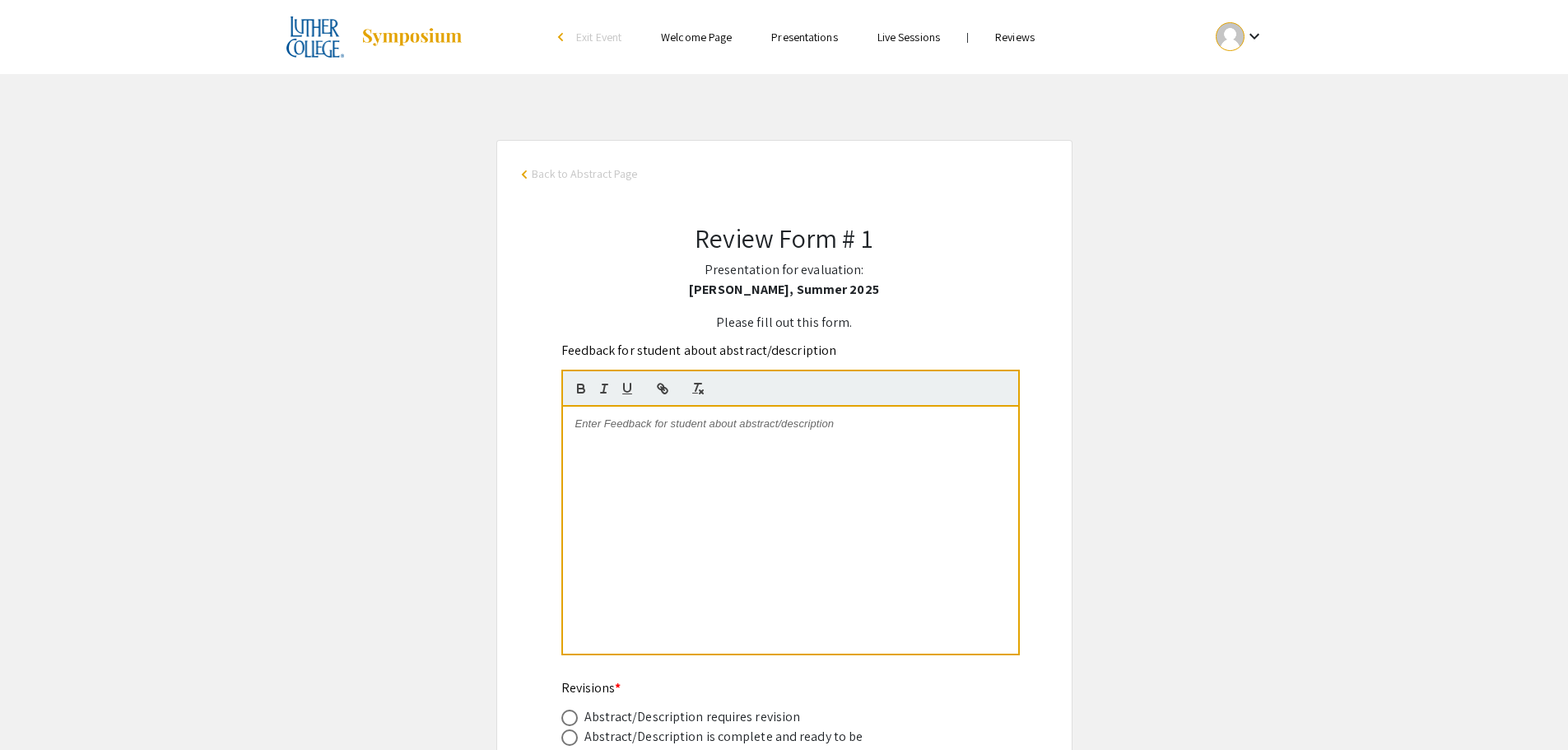
click at [624, 433] on div at bounding box center [790, 530] width 455 height 247
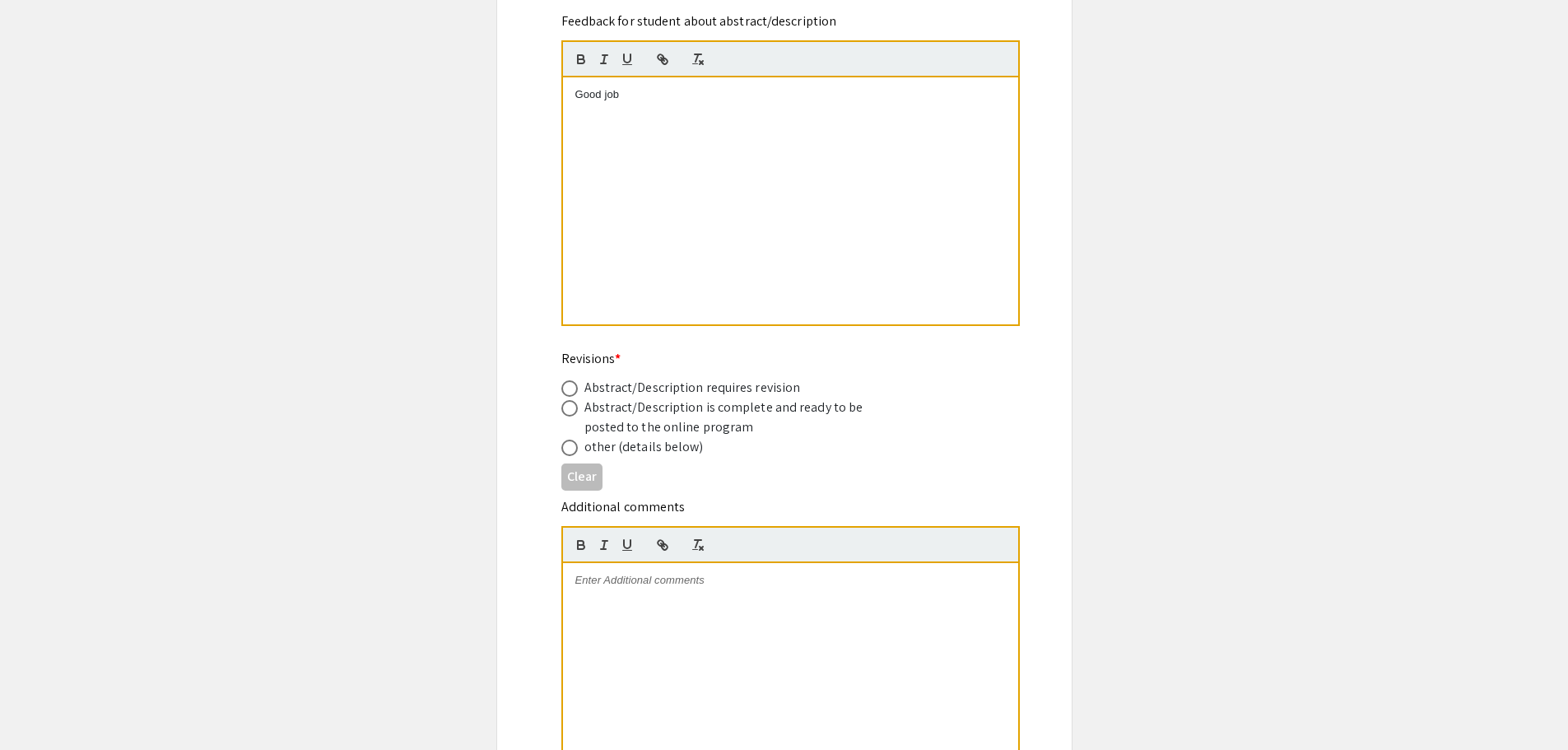
scroll to position [412, 0]
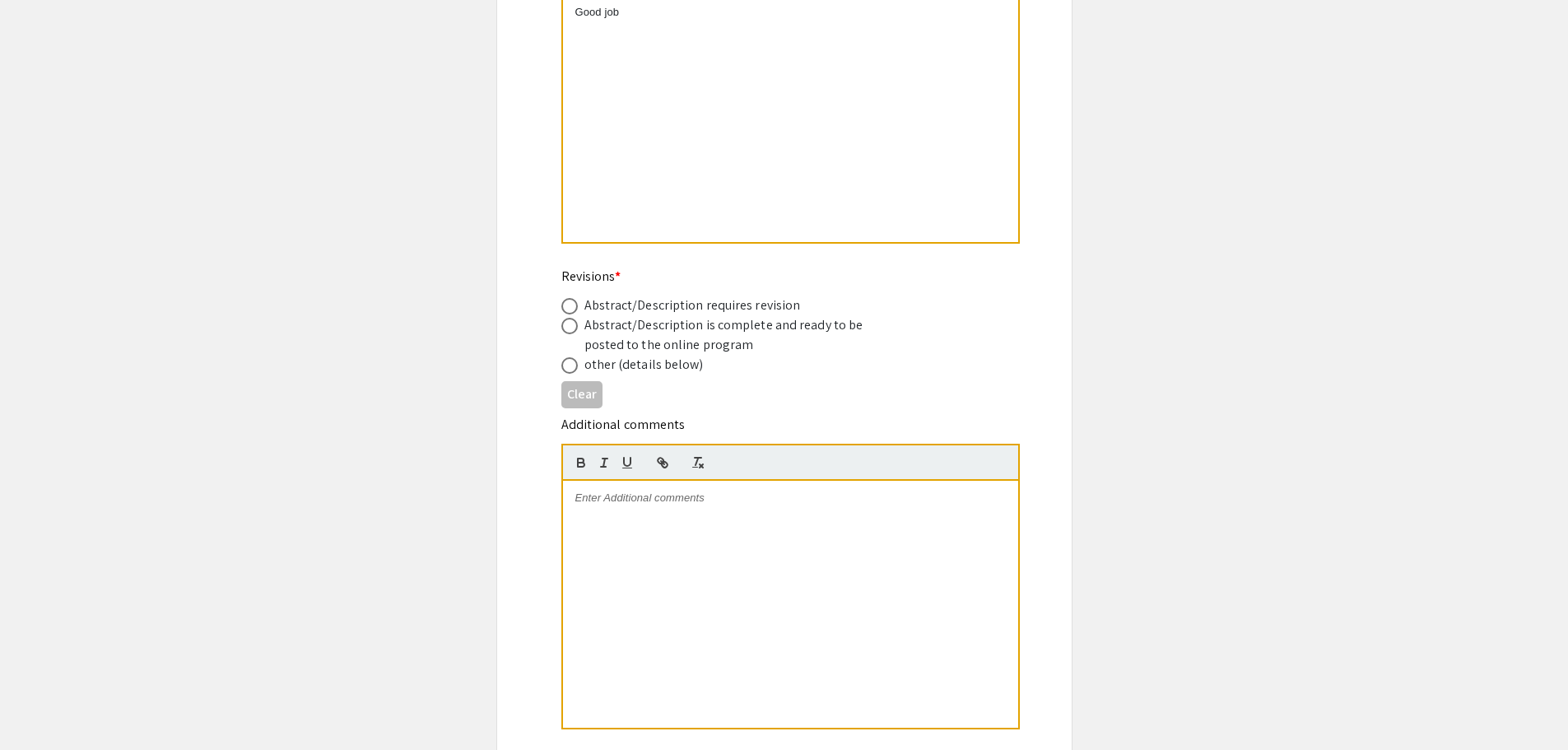
click at [569, 326] on span at bounding box center [569, 326] width 0 height 0
click at [569, 325] on input "radio" at bounding box center [569, 325] width 16 height 16
radio input "true"
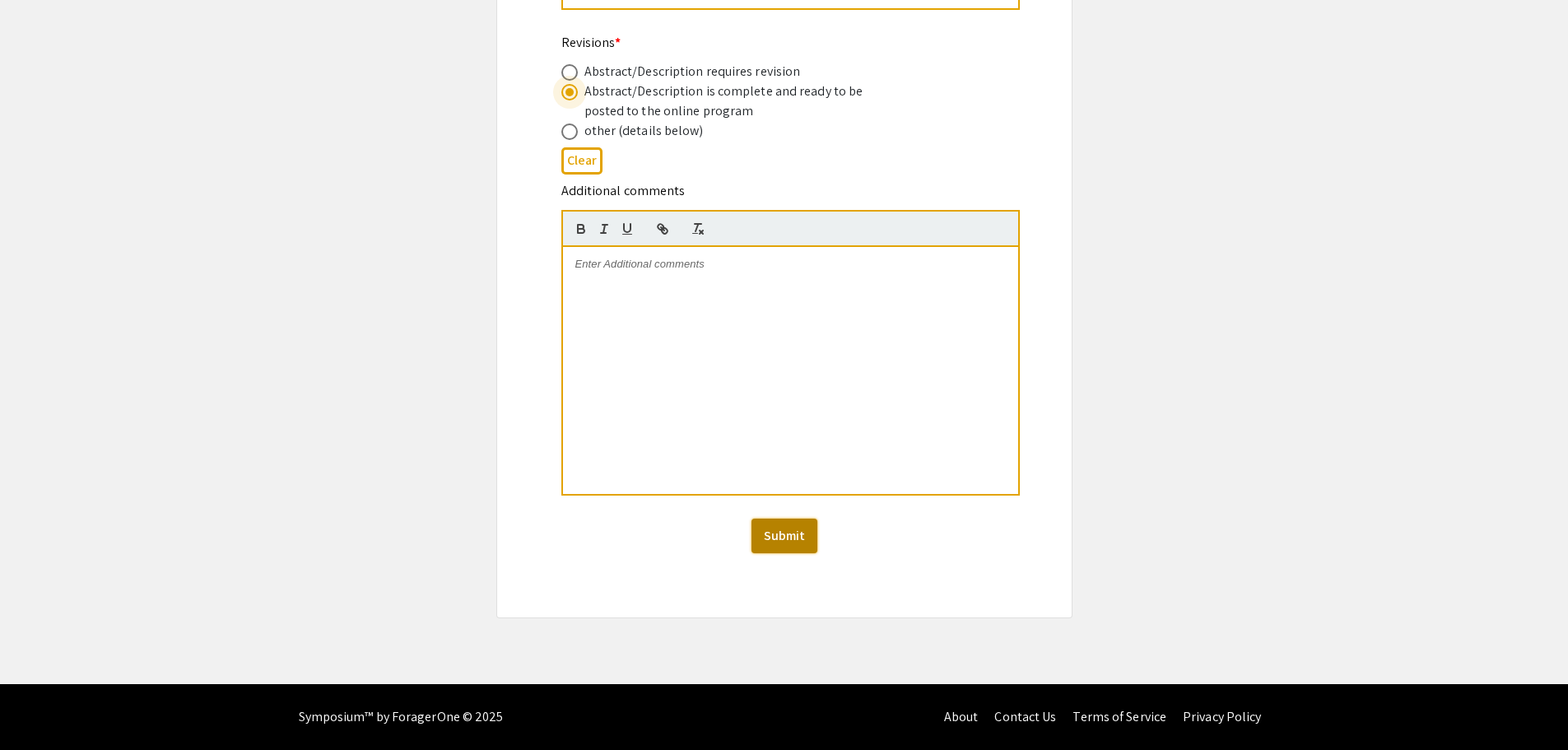
click at [791, 537] on button "Submit" at bounding box center [784, 536] width 66 height 34
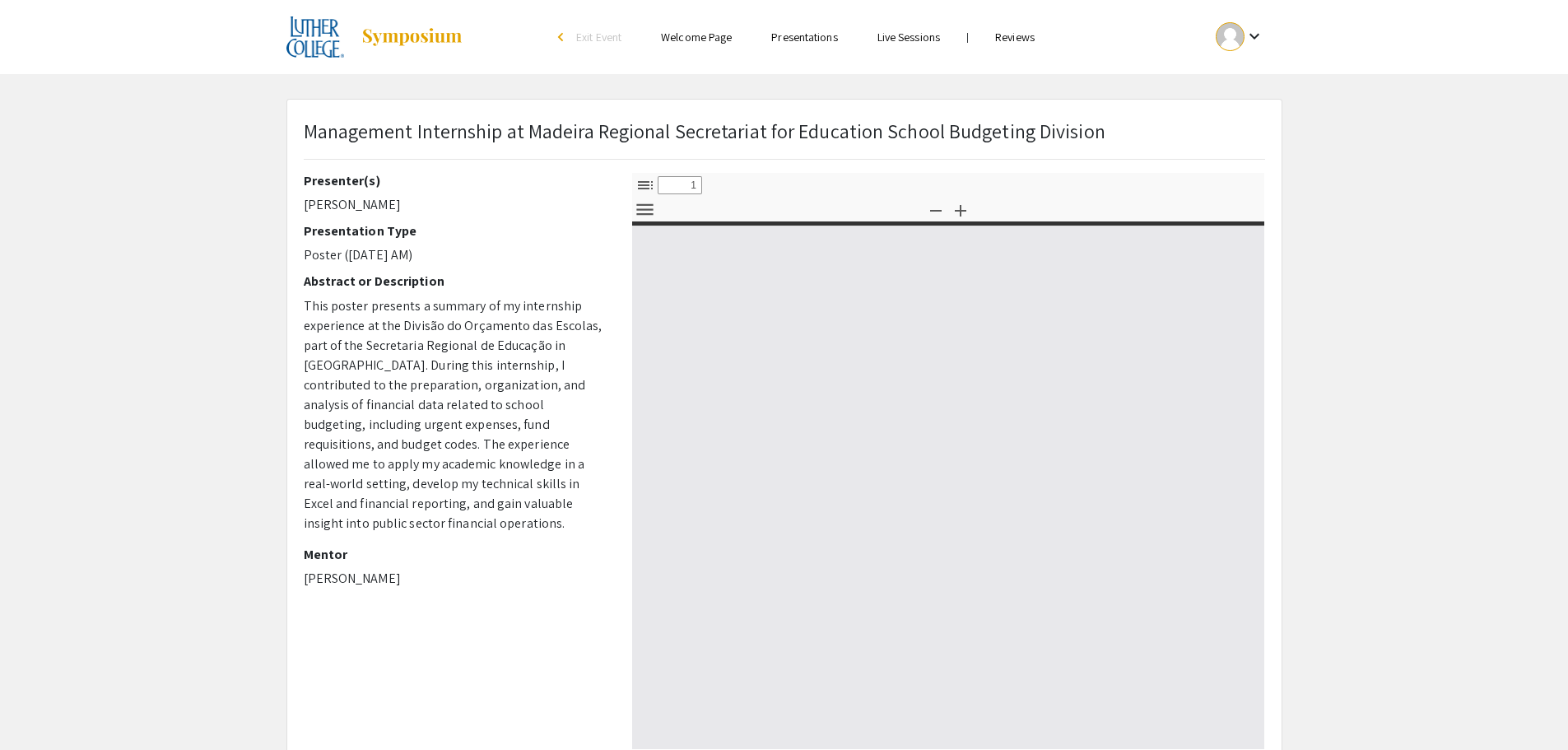
select select "custom"
type input "0"
select select "custom"
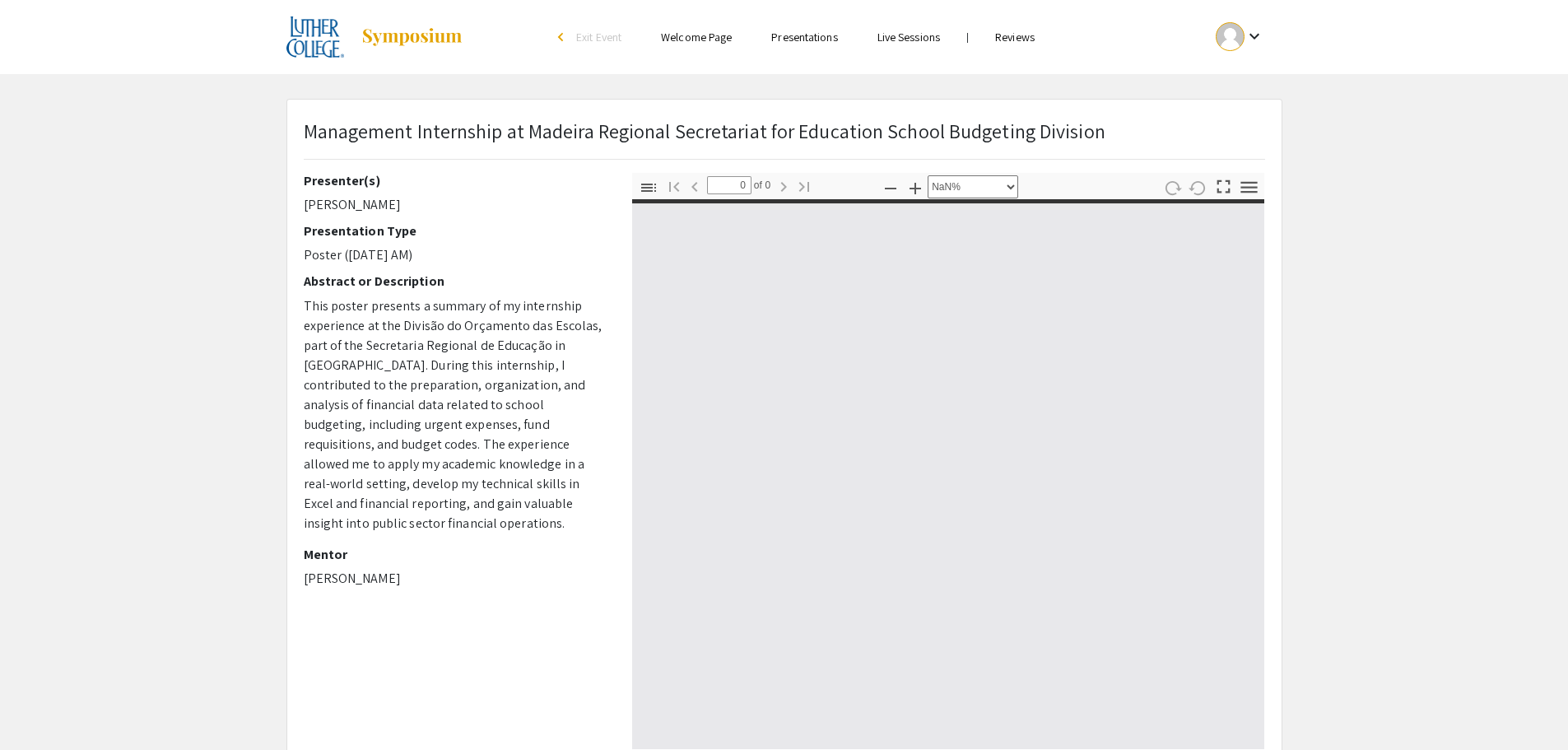
type input "1"
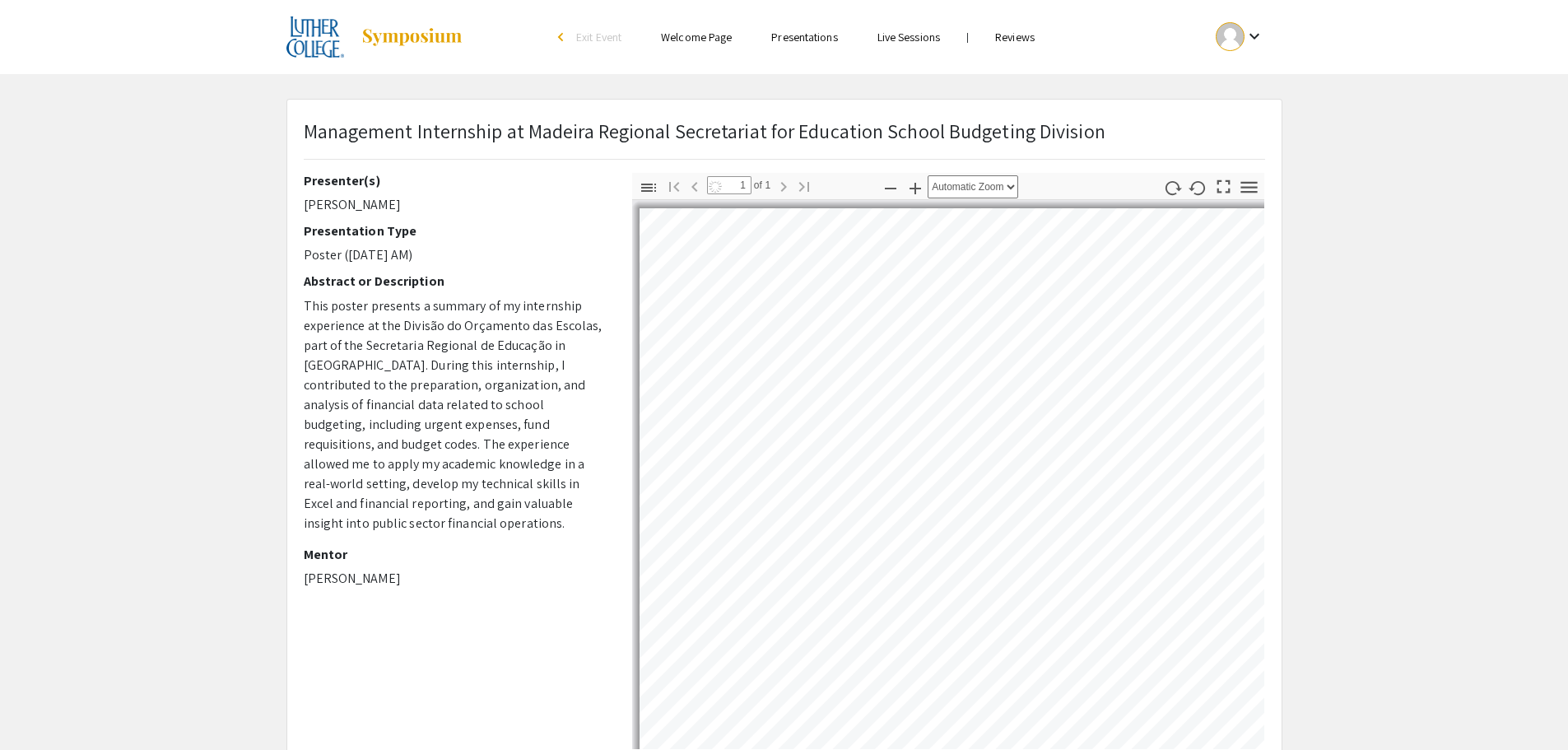
select select "auto"
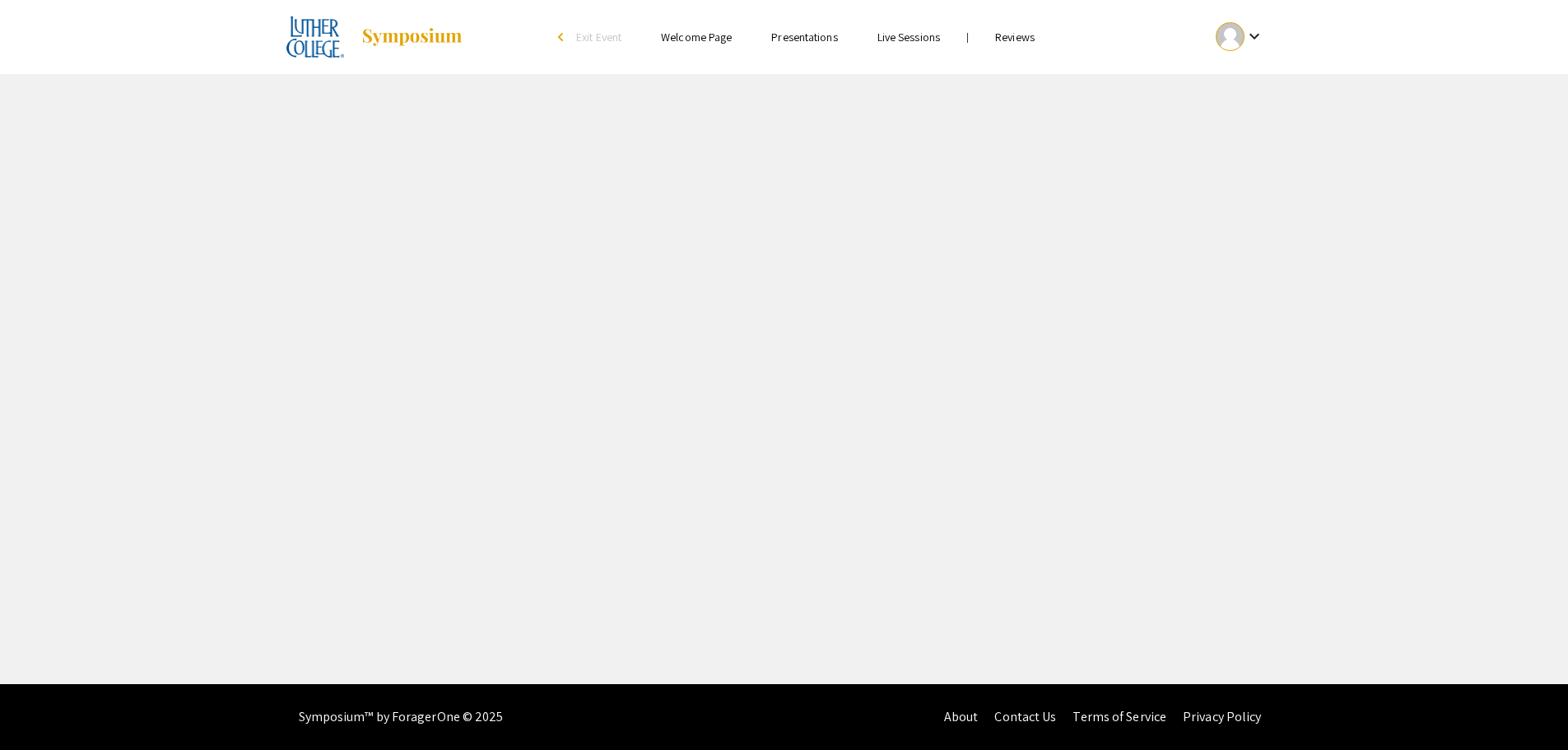
select select "custom"
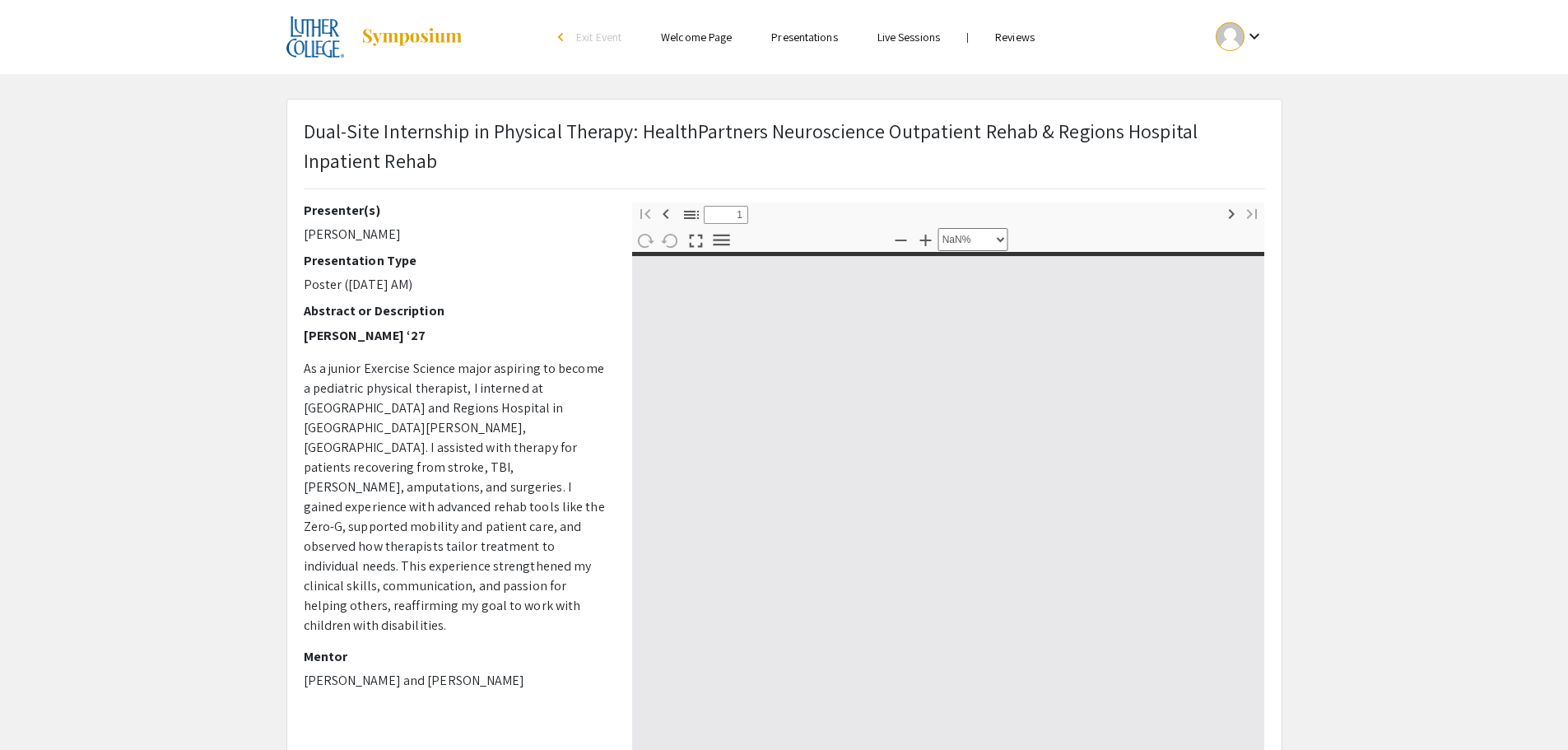
type input "0"
select select "custom"
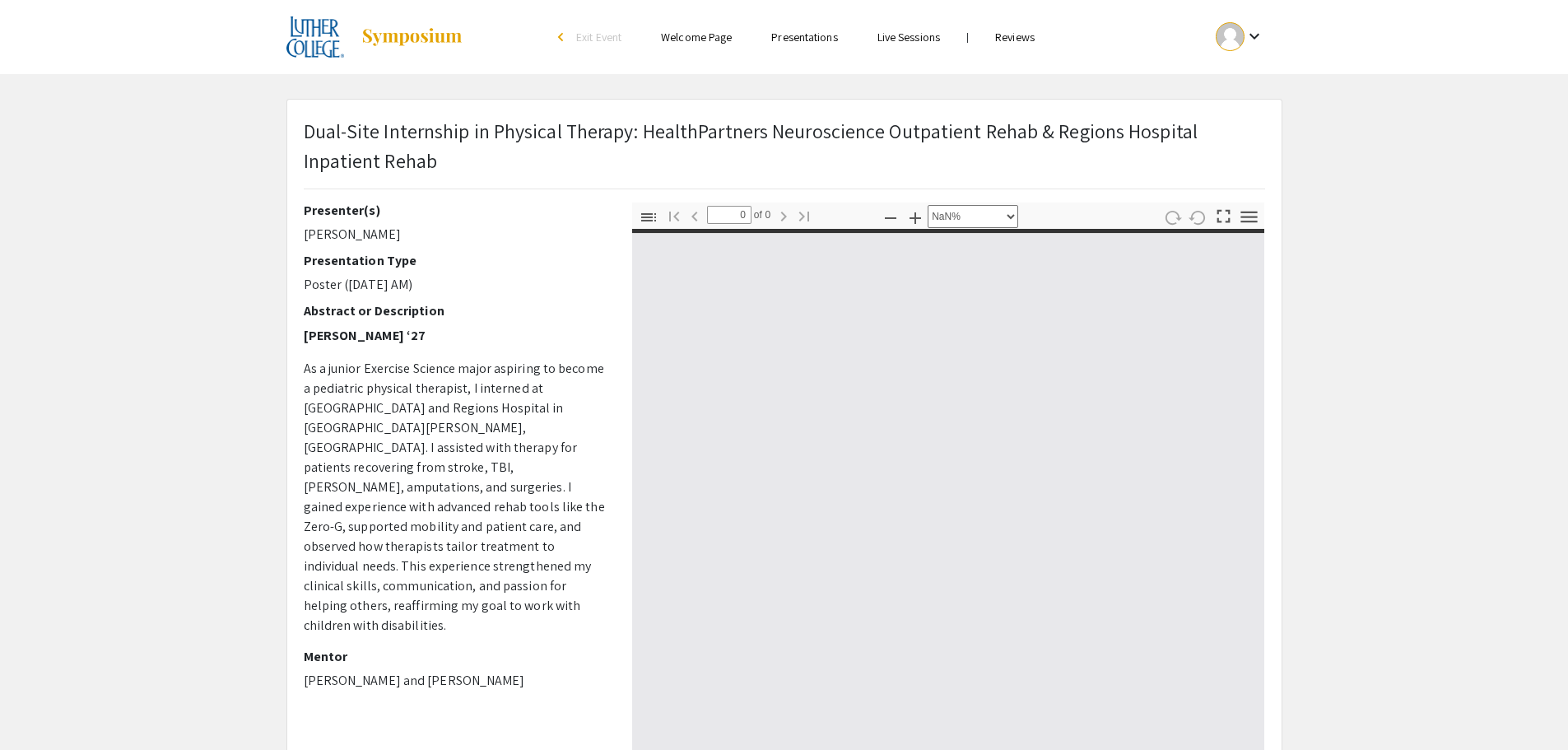
type input "1"
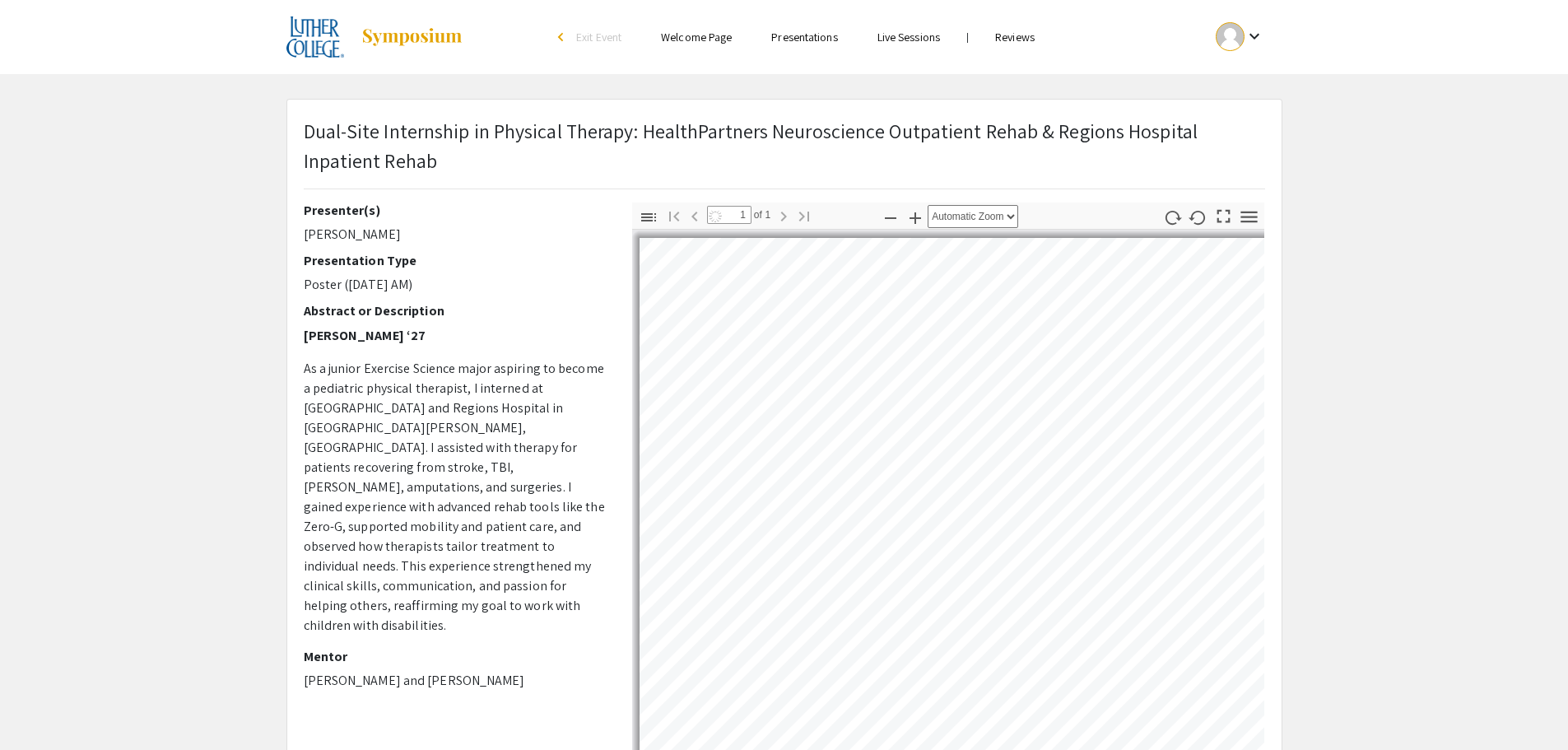
select select "auto"
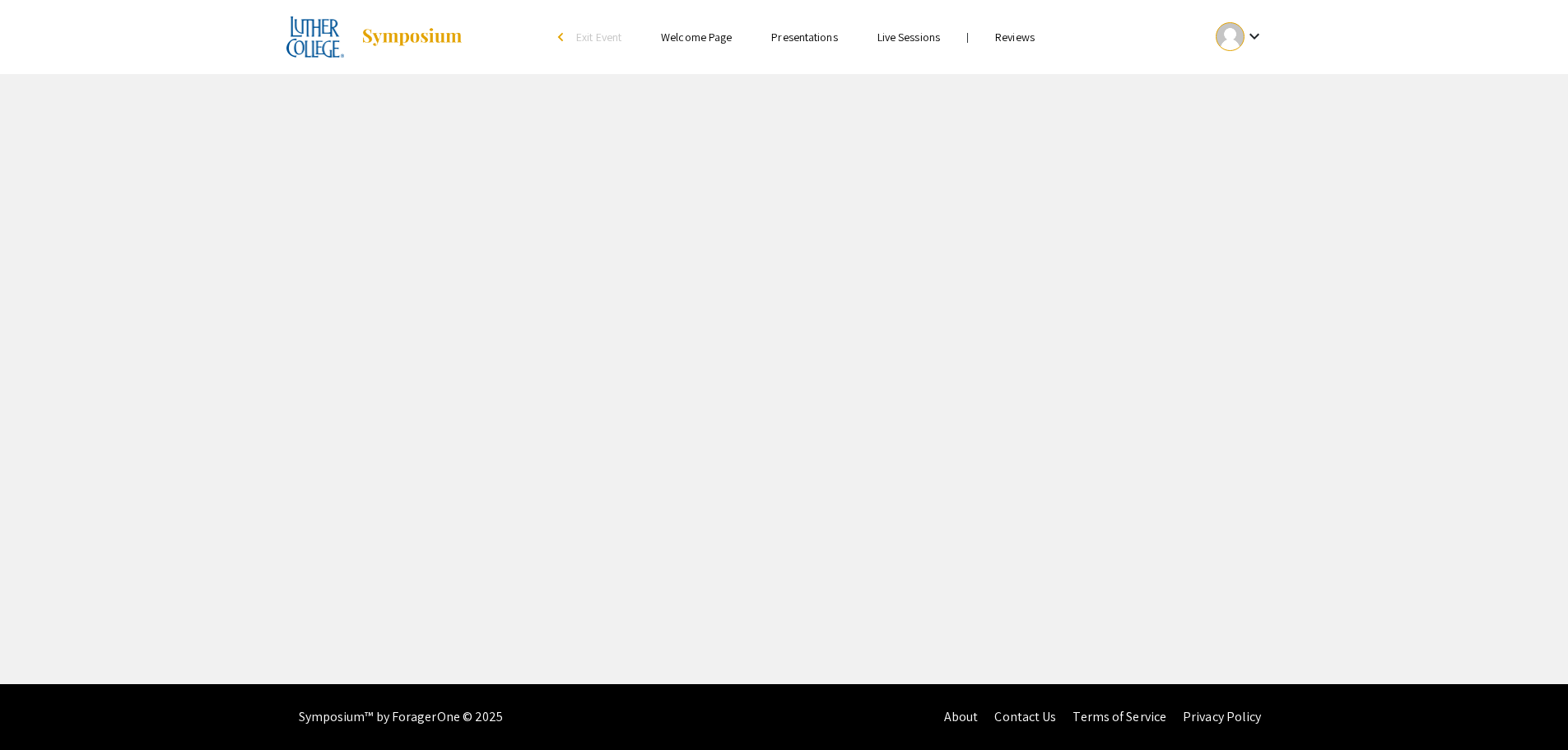
select select "custom"
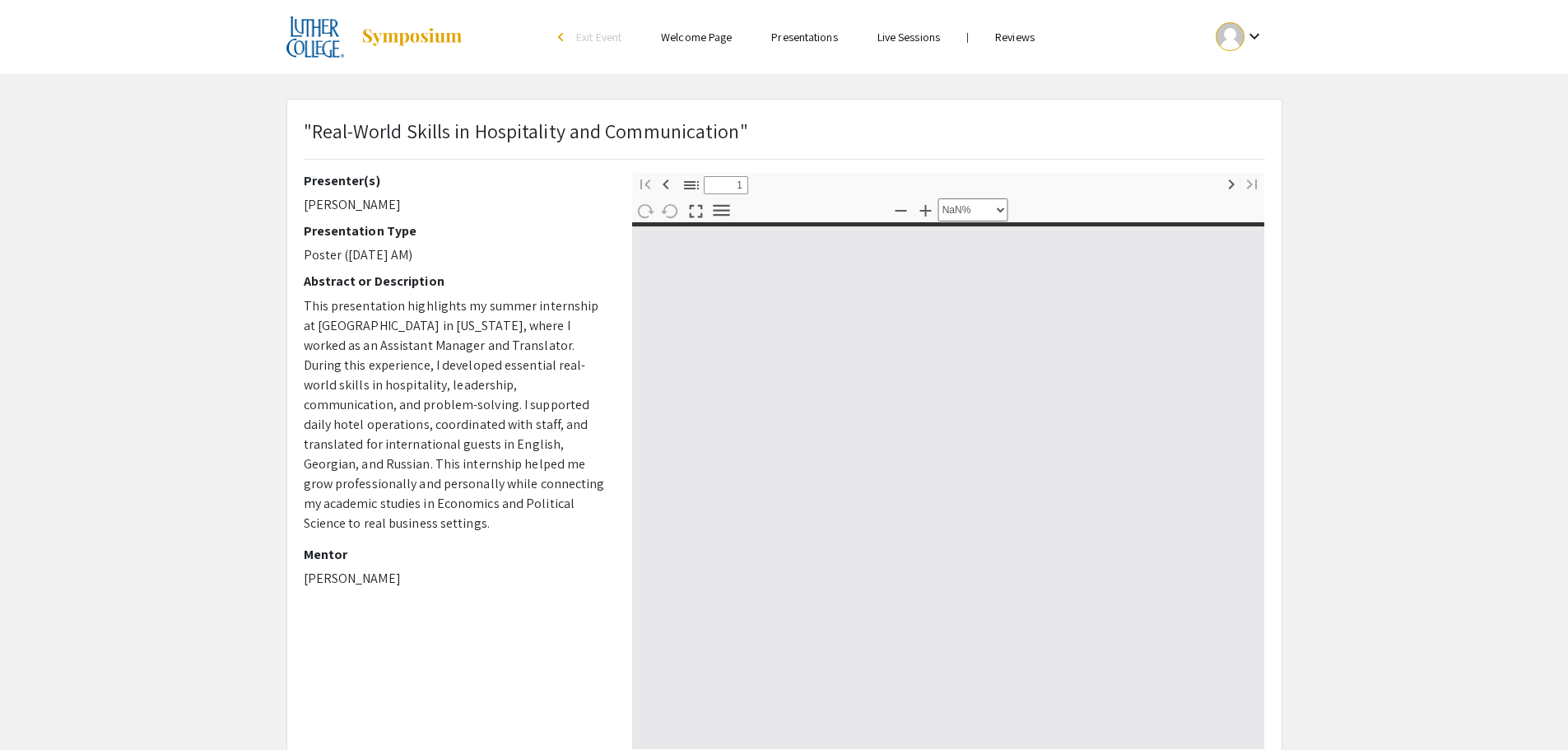
type input "0"
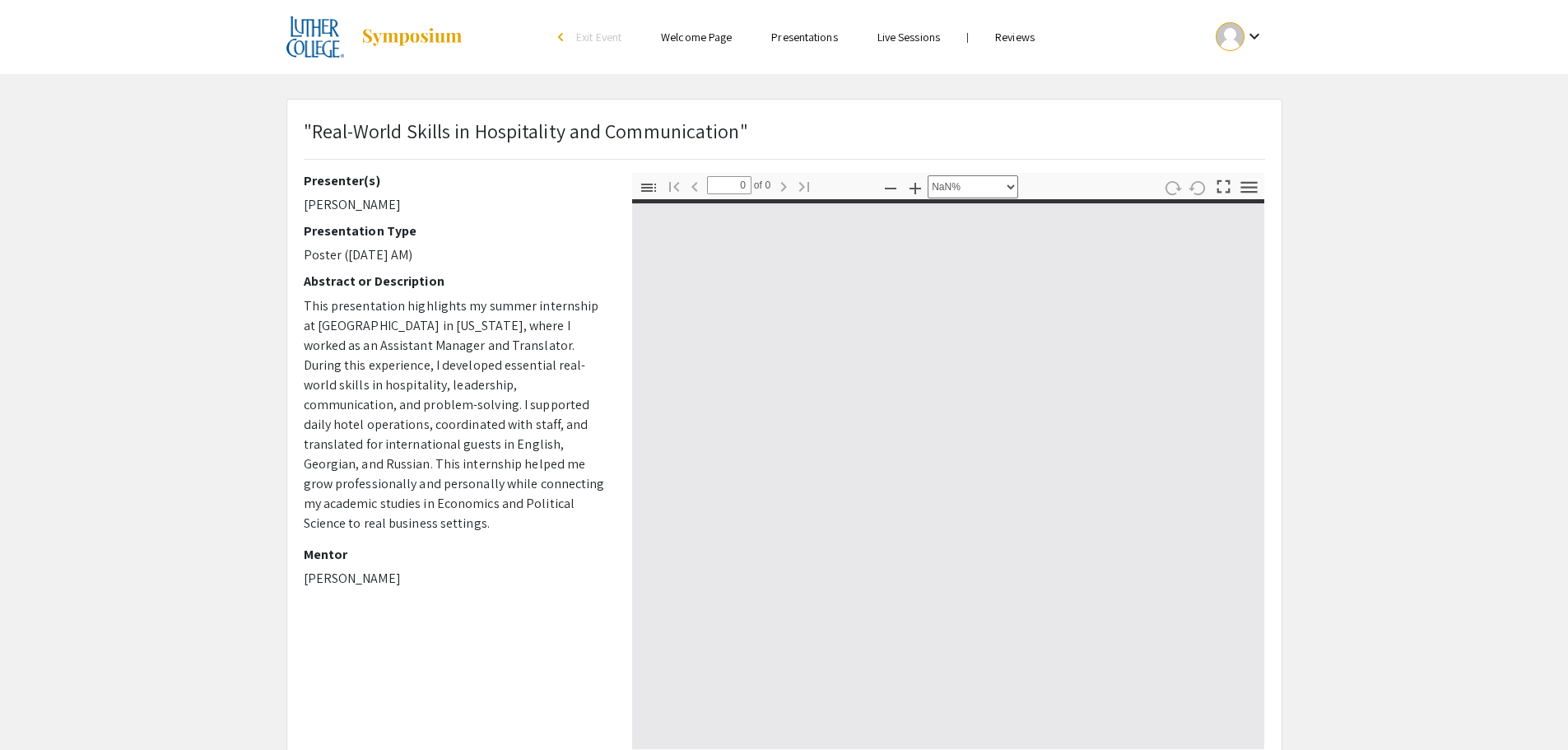
select select "auto"
type input "1"
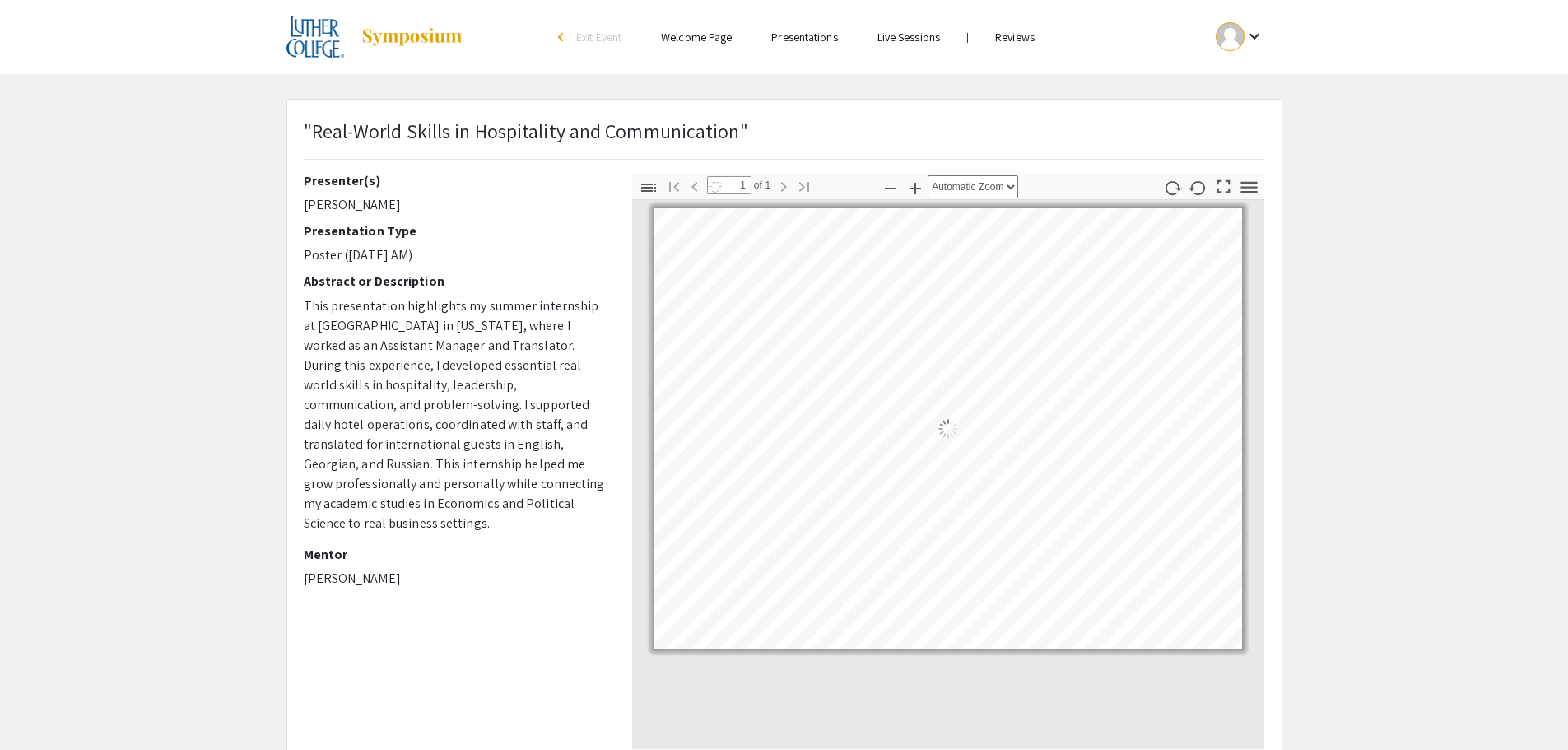
select select "auto"
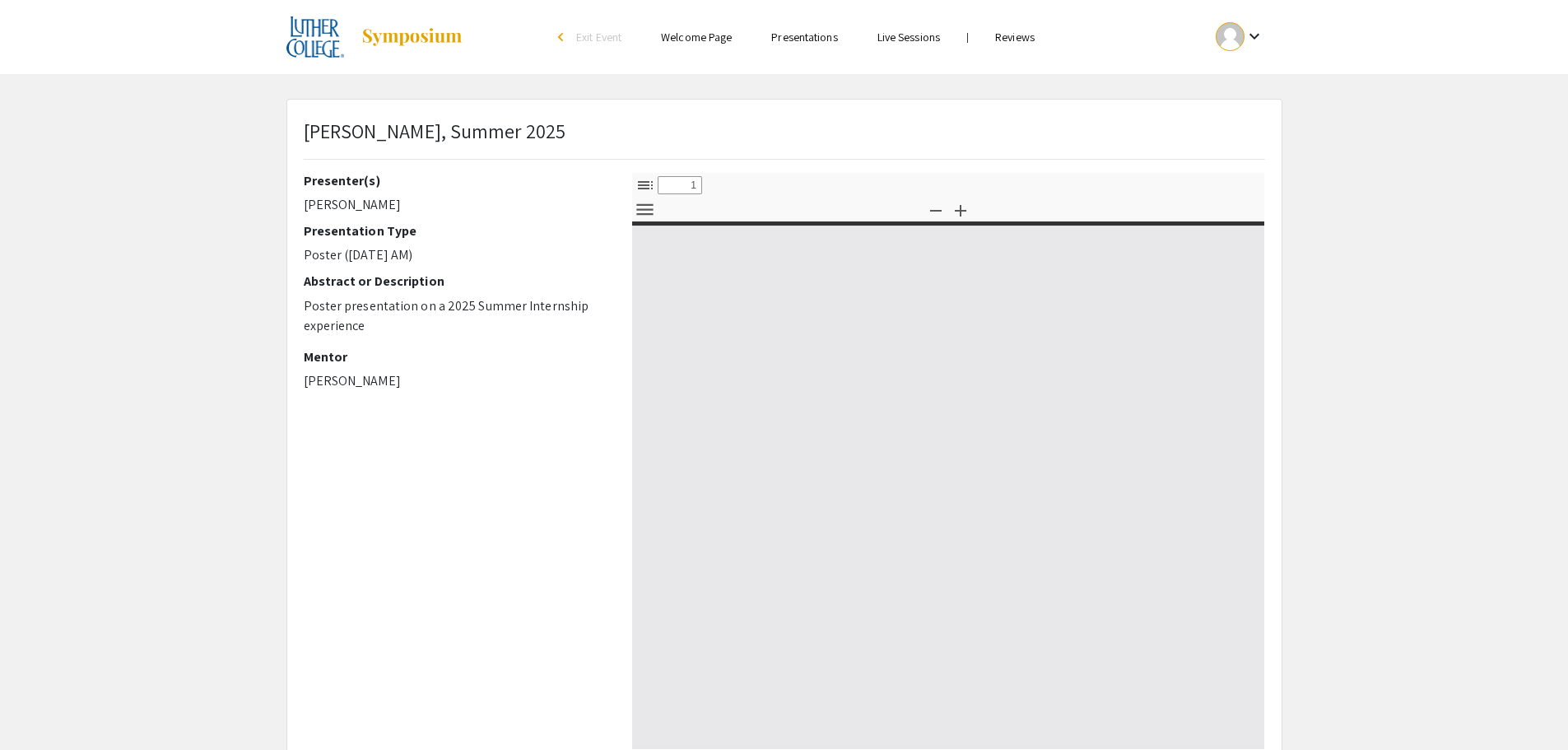
select select "custom"
type input "0"
select select "custom"
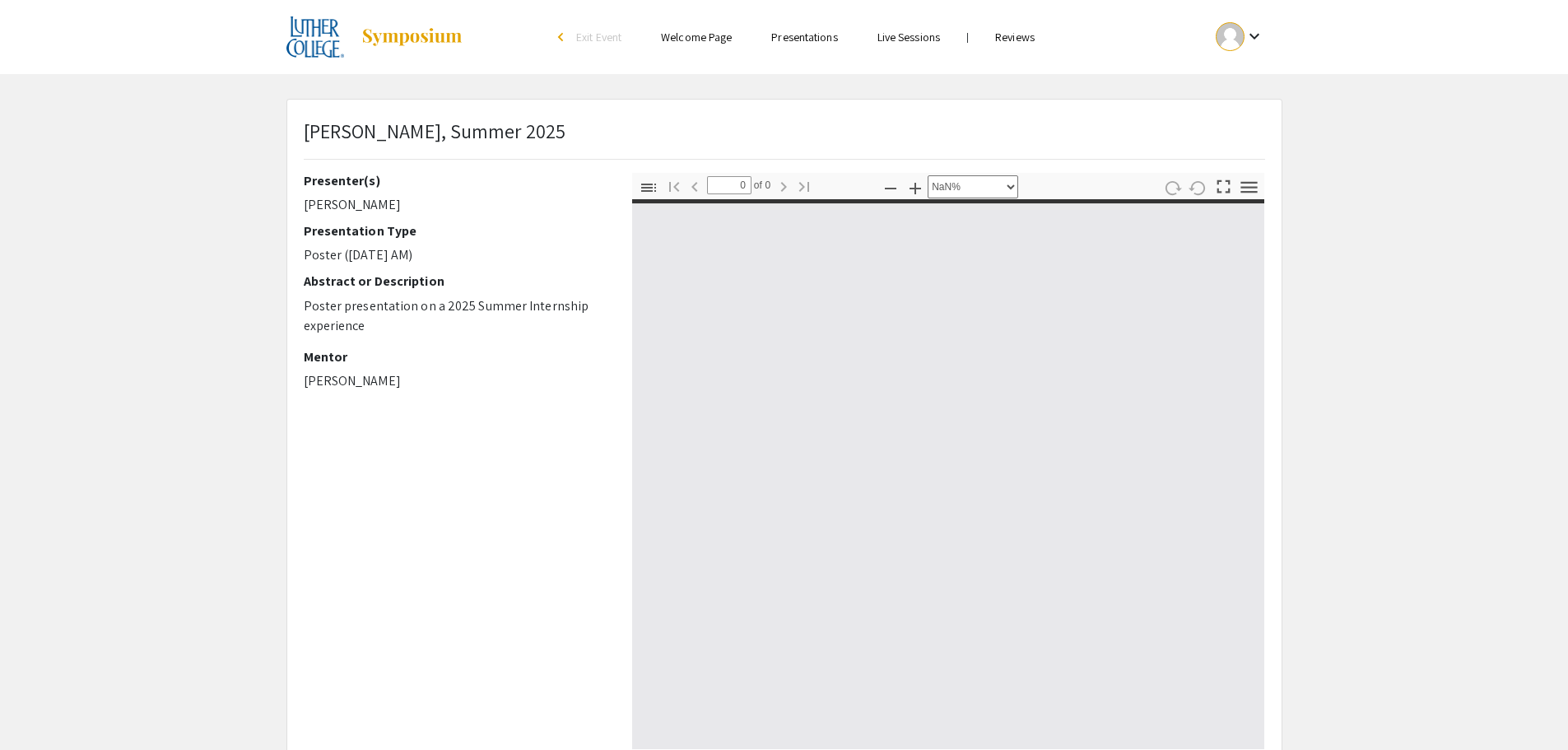
type input "1"
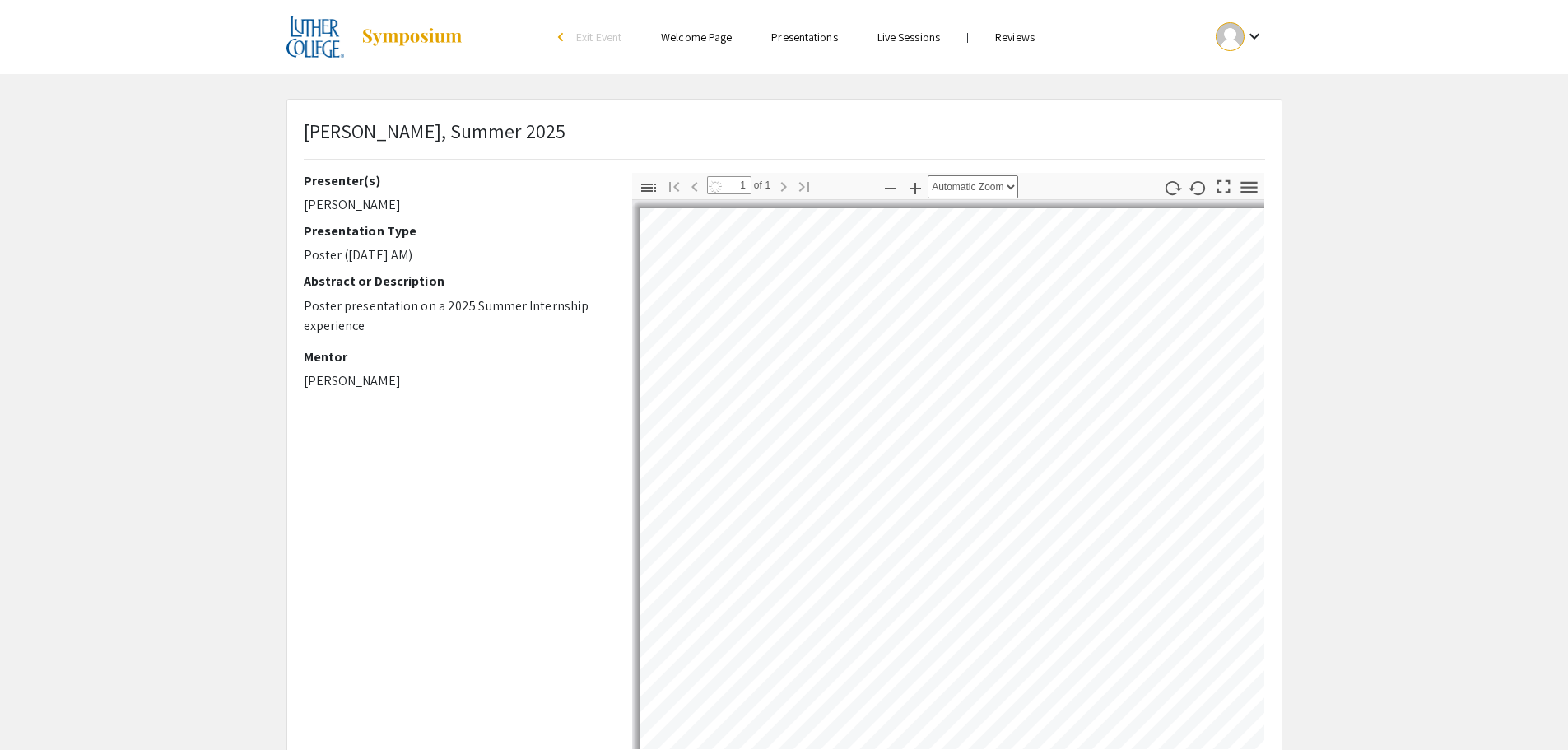
select select "auto"
